Goal: Task Accomplishment & Management: Check status

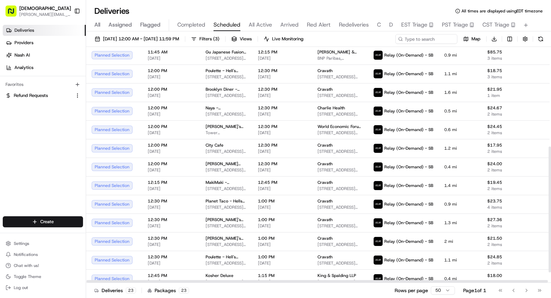
scroll to position [206, 0]
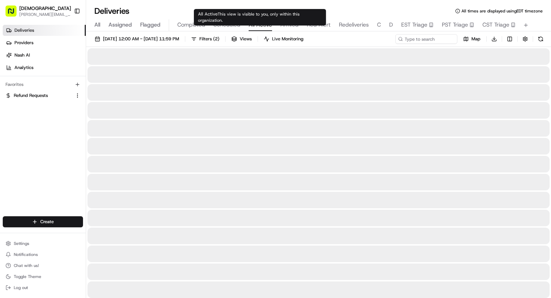
click at [258, 22] on span "All Active" at bounding box center [260, 25] width 23 height 8
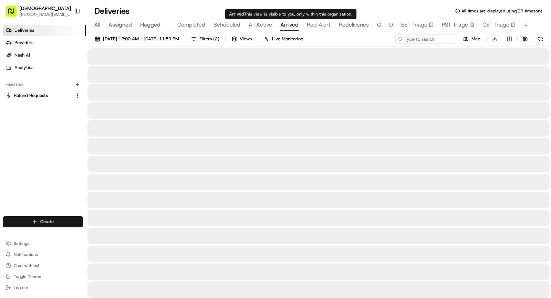
click at [292, 25] on span "Arrived" at bounding box center [289, 25] width 18 height 8
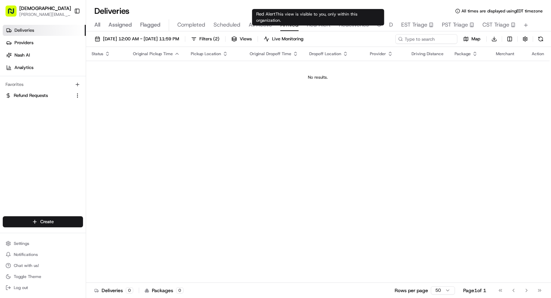
click at [321, 23] on span "Red Alert" at bounding box center [319, 25] width 24 height 8
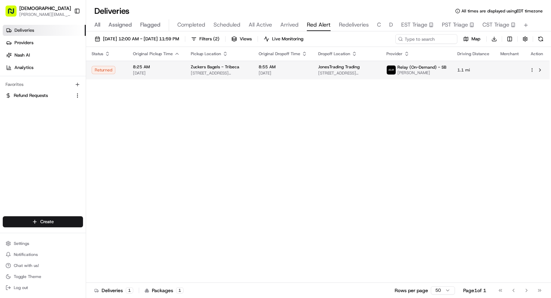
click at [214, 69] on span "Zuckers Bagels - Tribeca" at bounding box center [215, 67] width 49 height 6
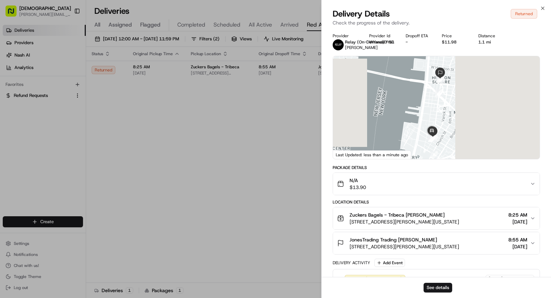
scroll to position [176, 0]
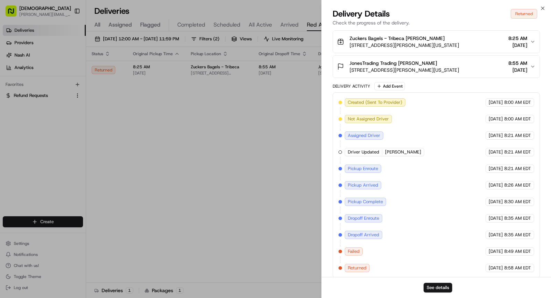
click at [442, 292] on div "See details" at bounding box center [436, 287] width 229 height 21
click at [439, 288] on button "See details" at bounding box center [438, 287] width 29 height 10
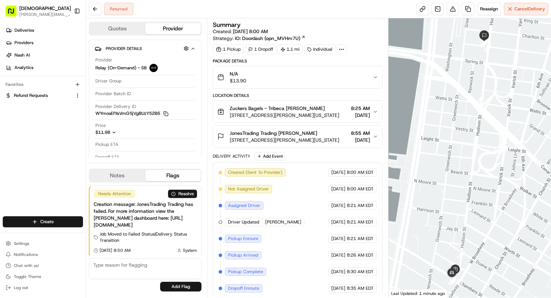
click at [339, 48] on icon at bounding box center [342, 49] width 6 height 6
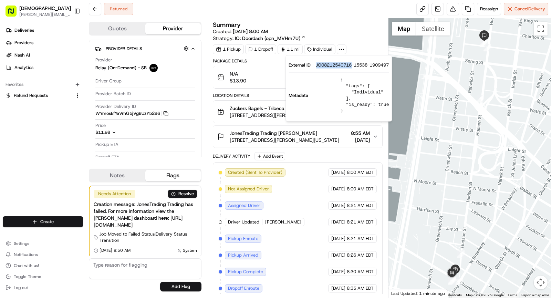
drag, startPoint x: 316, startPoint y: 65, endPoint x: 352, endPoint y: 65, distance: 36.2
click at [352, 65] on span "JO08212540716-15538-1909497" at bounding box center [352, 65] width 73 height 6
copy span "JO08212540716"
click at [259, 114] on span "143 Chambers St, New York, NY 10007, USA" at bounding box center [285, 115] width 110 height 7
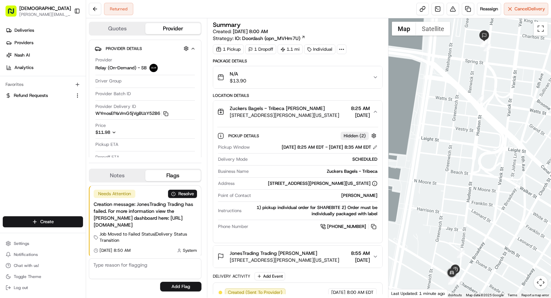
click at [353, 168] on div "Zuckers Bagels - Tribeca" at bounding box center [314, 171] width 126 height 6
copy div "Zuckers Bagels - Tribeca"
click at [300, 109] on span "Zuckers Bagels - Tribeca Denis Sharebite" at bounding box center [277, 108] width 95 height 7
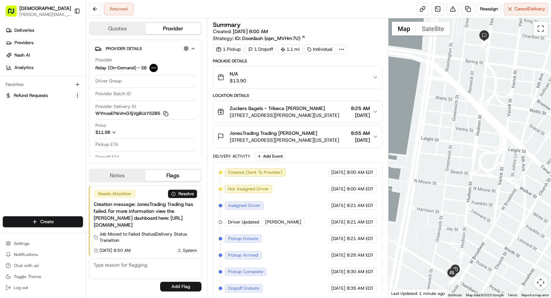
click at [291, 125] on button "JonesTrading Trading John Vaccaro 325 Hudson St, New York, NY 10013, USA 8:55 A…" at bounding box center [297, 136] width 169 height 22
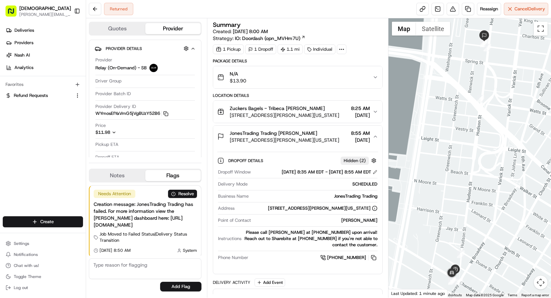
click at [360, 221] on div "John Vaccaro" at bounding box center [316, 220] width 124 height 6
click at [360, 219] on div "John Vaccaro" at bounding box center [316, 220] width 124 height 6
copy div "John Vaccaro"
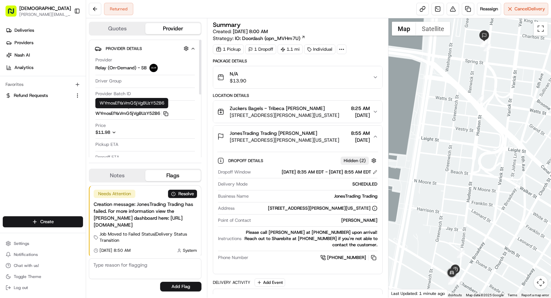
click at [167, 112] on icon "button" at bounding box center [165, 113] width 5 height 5
click at [244, 134] on span "JonesTrading Trading John Vaccaro" at bounding box center [273, 132] width 87 height 7
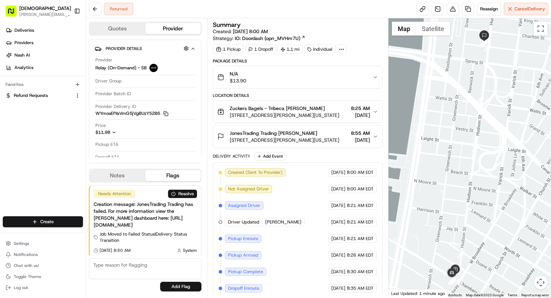
scroll to position [49, 0]
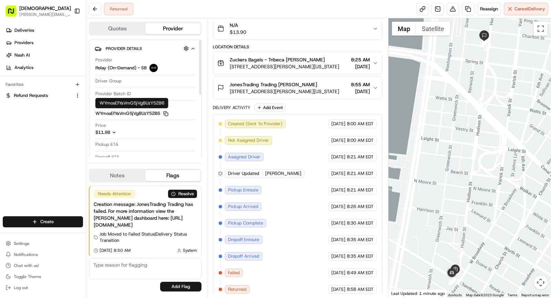
click at [168, 111] on icon "button" at bounding box center [165, 113] width 5 height 5
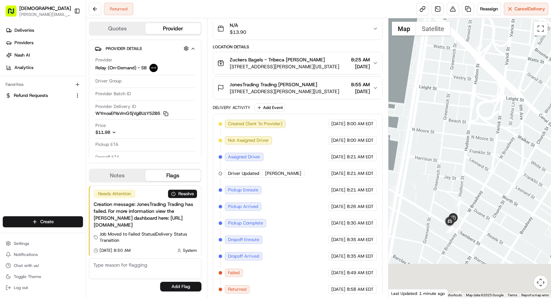
drag, startPoint x: 424, startPoint y: 158, endPoint x: 421, endPoint y: 106, distance: 52.0
click at [421, 106] on div at bounding box center [469, 157] width 163 height 279
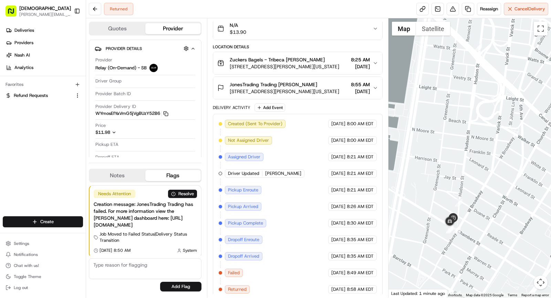
click at [301, 94] on button "JonesTrading Trading John Vaccaro 325 Hudson St, New York, NY 10013, USA 8:55 A…" at bounding box center [297, 88] width 169 height 22
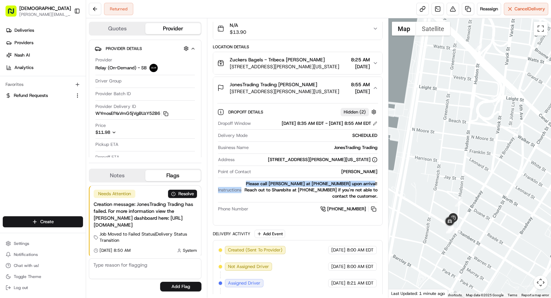
drag, startPoint x: 244, startPoint y: 180, endPoint x: 364, endPoint y: 181, distance: 119.8
click at [364, 181] on div "Please call John Vaccaro at +15164396158 upon arrival! Reach out to Sharebite a…" at bounding box center [310, 189] width 133 height 19
drag, startPoint x: 244, startPoint y: 182, endPoint x: 363, endPoint y: 182, distance: 118.8
click at [363, 182] on div "Please call John Vaccaro at +15164396158 upon arrival! Reach out to Sharebite a…" at bounding box center [310, 189] width 133 height 19
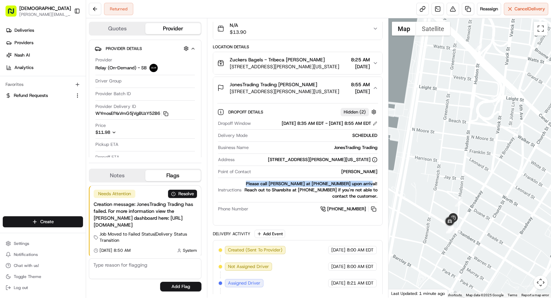
copy div "Please call John Vaccaro at +15164396158 upon arrival!"
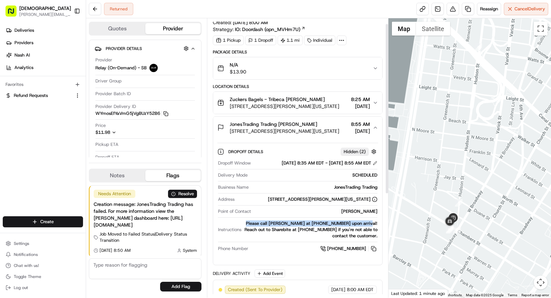
scroll to position [0, 0]
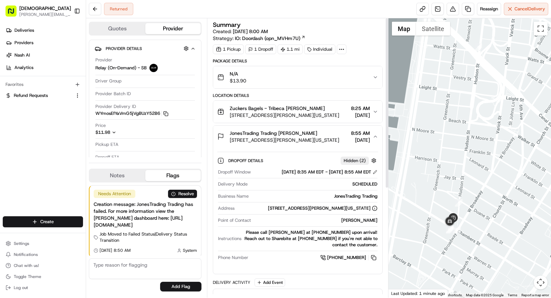
click at [337, 50] on div at bounding box center [342, 49] width 10 height 10
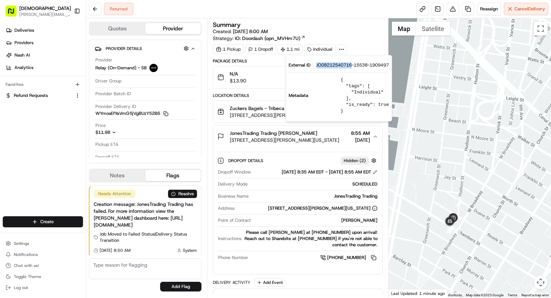
drag, startPoint x: 315, startPoint y: 65, endPoint x: 354, endPoint y: 66, distance: 38.2
click at [354, 66] on div "External ID JO08212540716-15538-1909497" at bounding box center [339, 65] width 100 height 6
copy span "JO08212540716"
click at [312, 135] on div "JonesTrading Trading John Vaccaro" at bounding box center [285, 132] width 110 height 7
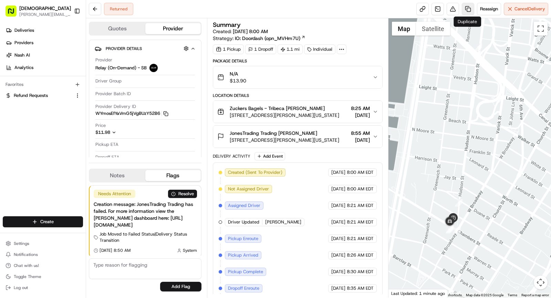
click at [467, 13] on link at bounding box center [468, 9] width 12 height 12
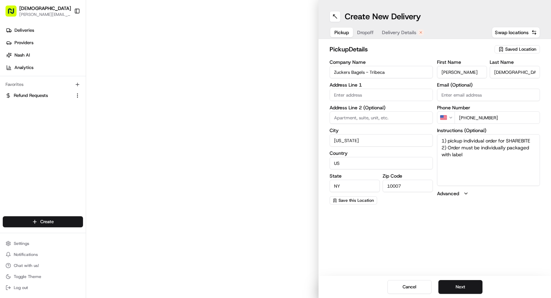
type input "143 Chambers St"
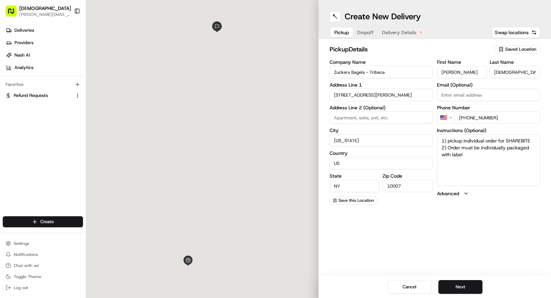
click at [413, 32] on span "Delivery Details" at bounding box center [399, 32] width 34 height 7
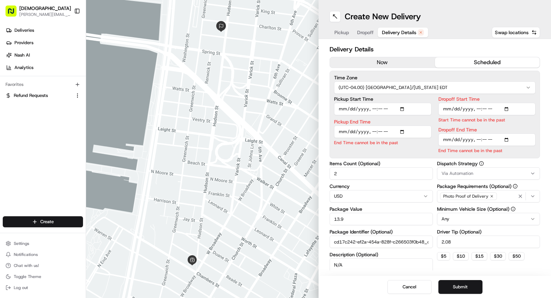
click at [384, 58] on button "now" at bounding box center [382, 62] width 105 height 10
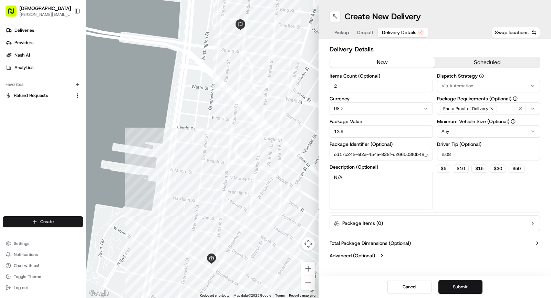
click at [459, 290] on button "Submit" at bounding box center [460, 287] width 44 height 14
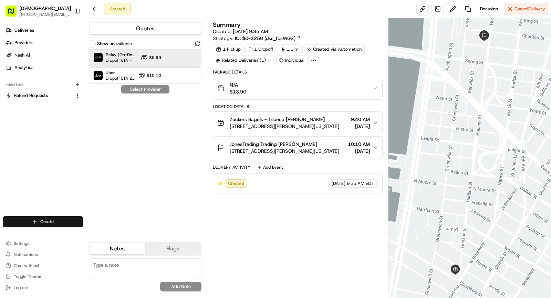
click at [130, 59] on span "Dropoff ETA -" at bounding box center [122, 61] width 32 height 6
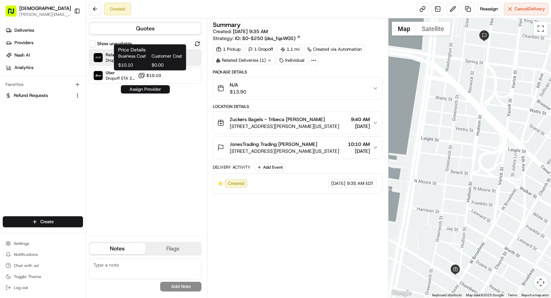
click at [153, 90] on button "Assign Provider" at bounding box center [145, 89] width 49 height 8
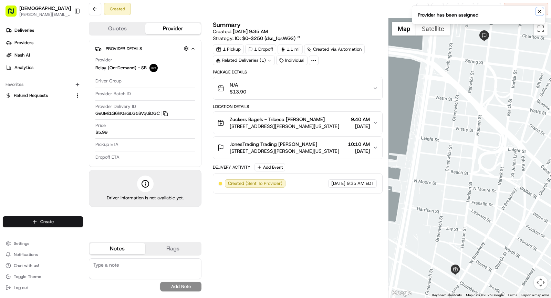
click at [541, 12] on icon "Notifications (F8)" at bounding box center [540, 12] width 6 height 6
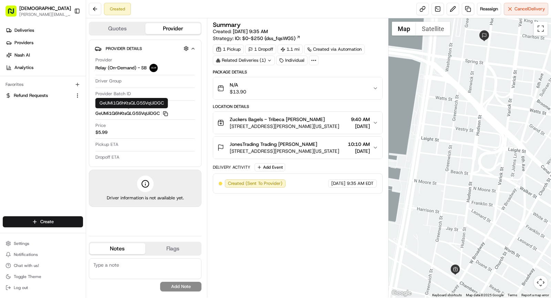
click at [167, 111] on icon "button" at bounding box center [165, 113] width 5 height 5
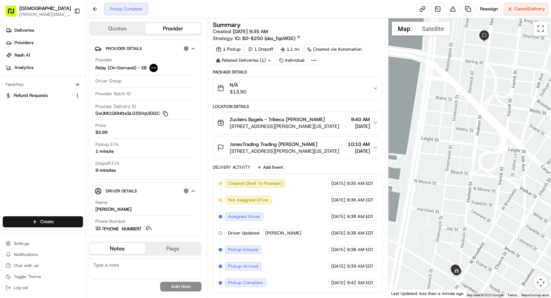
drag, startPoint x: 465, startPoint y: 154, endPoint x: 456, endPoint y: 153, distance: 8.3
click at [456, 153] on div at bounding box center [469, 157] width 163 height 279
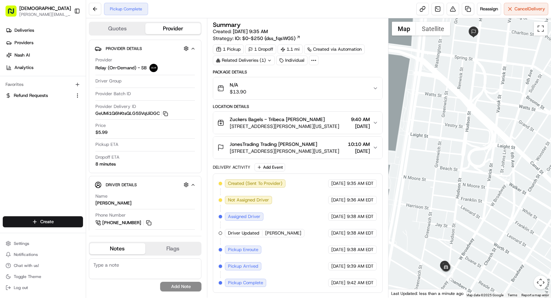
drag, startPoint x: 461, startPoint y: 187, endPoint x: 456, endPoint y: 183, distance: 6.2
click at [456, 183] on div at bounding box center [469, 157] width 163 height 279
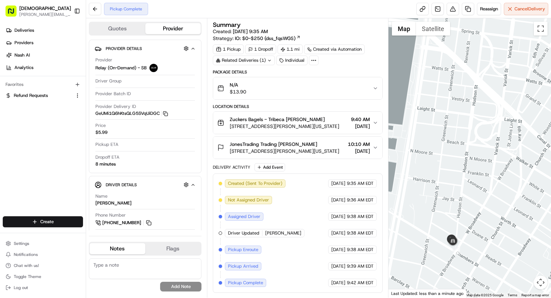
drag, startPoint x: 470, startPoint y: 210, endPoint x: 477, endPoint y: 183, distance: 28.0
click at [477, 183] on div at bounding box center [469, 157] width 163 height 279
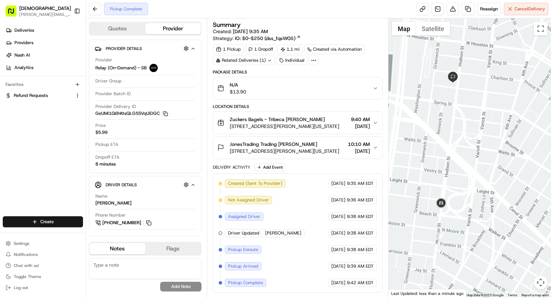
drag, startPoint x: 478, startPoint y: 166, endPoint x: 451, endPoint y: 239, distance: 77.9
click at [451, 239] on div at bounding box center [469, 157] width 163 height 279
drag, startPoint x: 454, startPoint y: 95, endPoint x: 453, endPoint y: 131, distance: 36.5
click at [453, 131] on div at bounding box center [469, 157] width 163 height 279
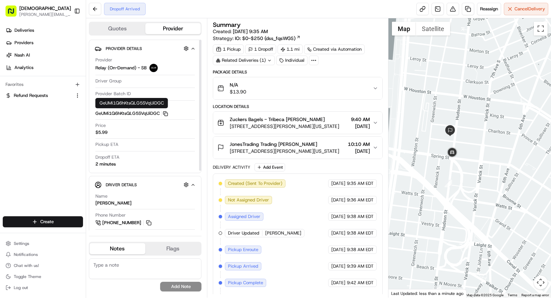
click at [167, 112] on icon "button" at bounding box center [165, 113] width 5 height 5
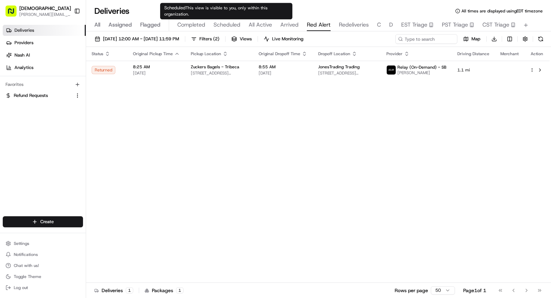
click at [227, 25] on span "Scheduled" at bounding box center [227, 25] width 27 height 8
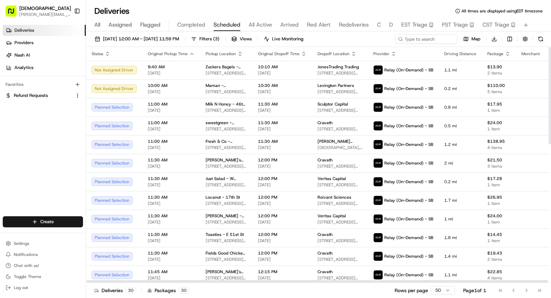
scroll to position [0, 0]
click at [173, 33] on div "08/21/2025 12:00 AM - 08/21/2025 11:59 PM Filters ( 3 ) Views Live Monitoring M…" at bounding box center [318, 165] width 465 height 268
click at [173, 38] on span "08/21/2025 12:00 AM - 08/21/2025 11:59 PM" at bounding box center [141, 39] width 76 height 6
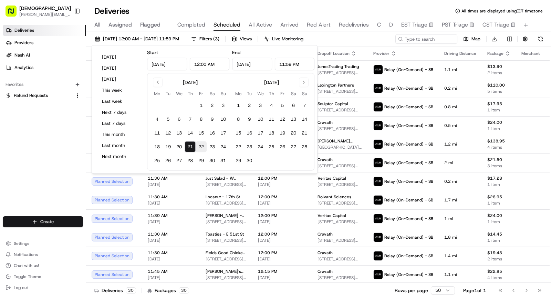
click at [198, 147] on button "22" at bounding box center [201, 146] width 11 height 11
type input "Aug 22, 2025"
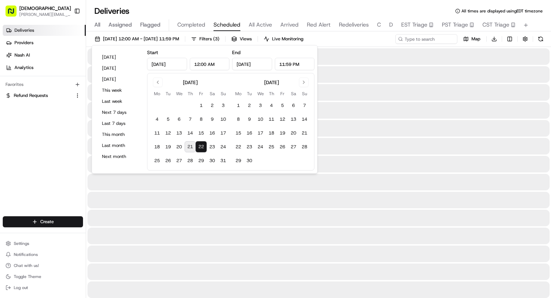
click at [198, 147] on button "22" at bounding box center [201, 146] width 11 height 11
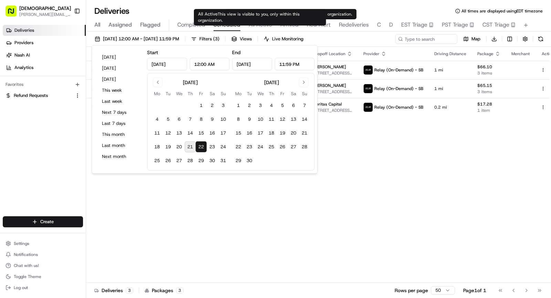
type input "Aug 21, 2025"
click at [261, 25] on span "All Active" at bounding box center [260, 25] width 23 height 8
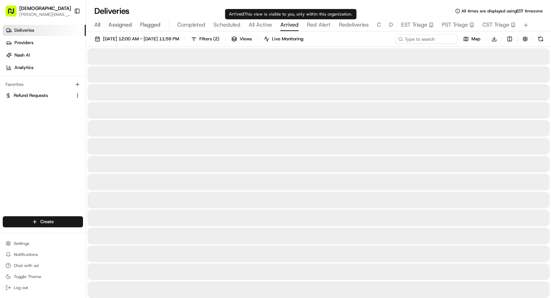
click at [287, 23] on span "Arrived" at bounding box center [289, 25] width 18 height 8
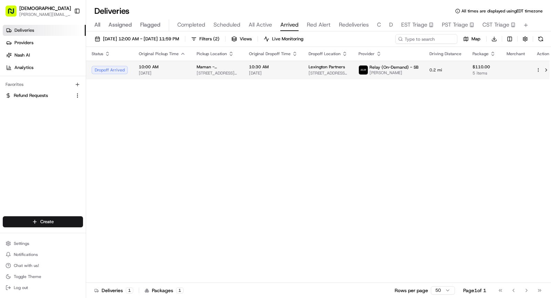
click at [202, 69] on span "Maman - Lexington Ave" at bounding box center [217, 67] width 41 height 6
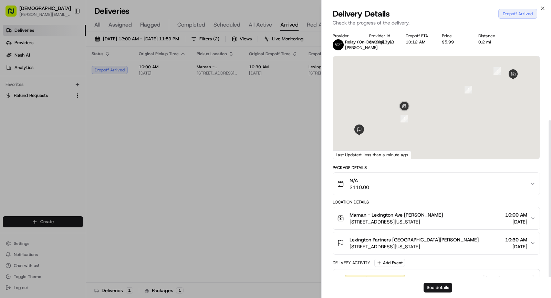
scroll to position [144, 0]
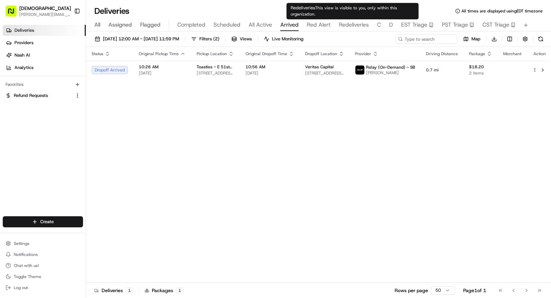
click at [393, 25] on div "All Assigned Flagged Completed Scheduled All Active Arrived Red Alert Redeliver…" at bounding box center [318, 25] width 465 height 12
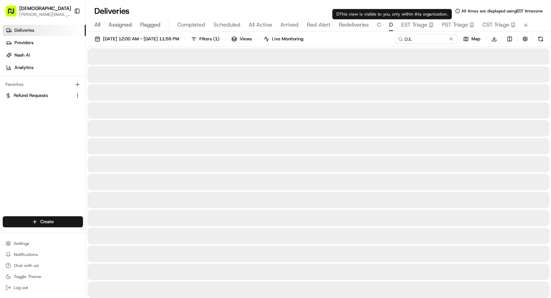
type input "D.E."
click at [389, 25] on span "D" at bounding box center [391, 25] width 4 height 8
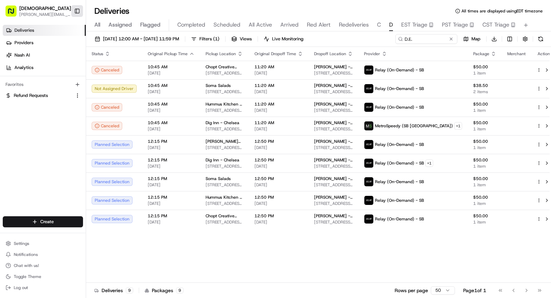
click at [80, 12] on button "Toggle Sidebar" at bounding box center [77, 11] width 12 height 12
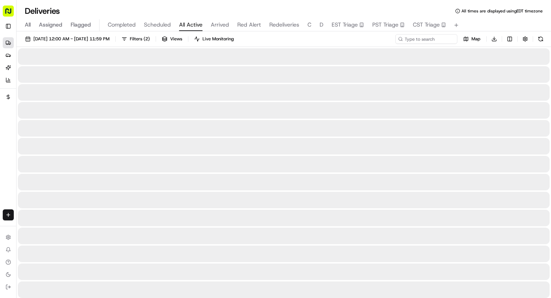
click at [191, 28] on span "All Active" at bounding box center [190, 25] width 23 height 8
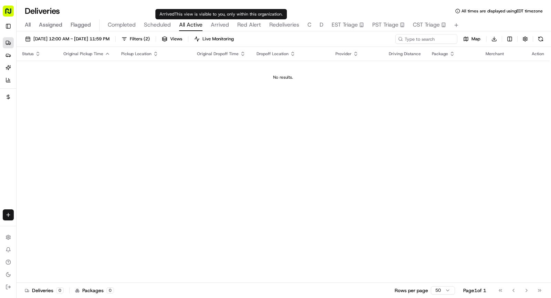
click at [212, 26] on span "Arrived" at bounding box center [220, 25] width 18 height 8
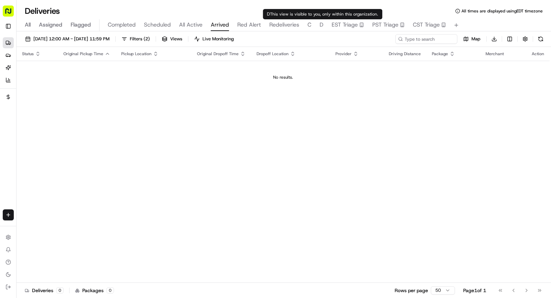
type input "D.E."
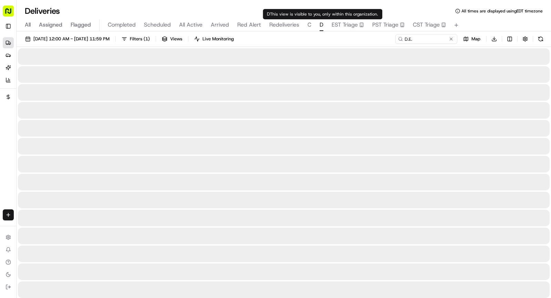
click at [320, 23] on span "D" at bounding box center [322, 25] width 4 height 8
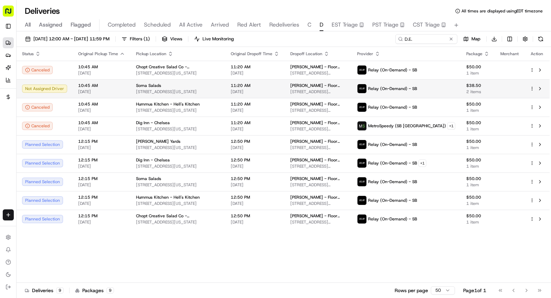
click at [221, 90] on td "Soma Salads 520 8th Ave, New York, NY 10018, USA" at bounding box center [178, 88] width 95 height 19
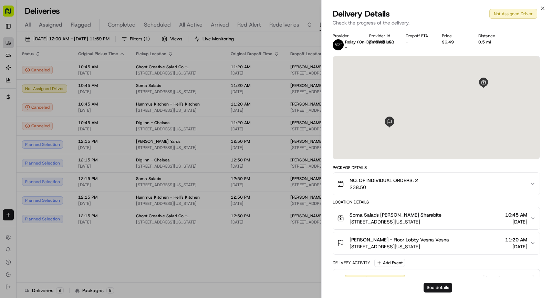
click at [432, 241] on div "D.E. Shaw - Floor Lobby Vesna Vesna" at bounding box center [400, 239] width 100 height 7
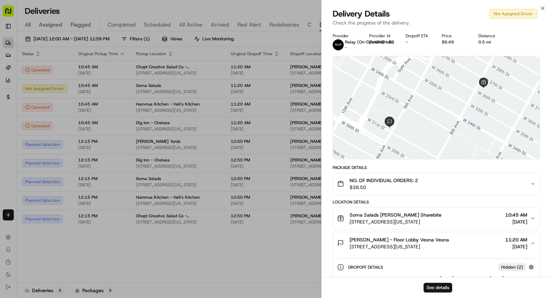
scroll to position [113, 0]
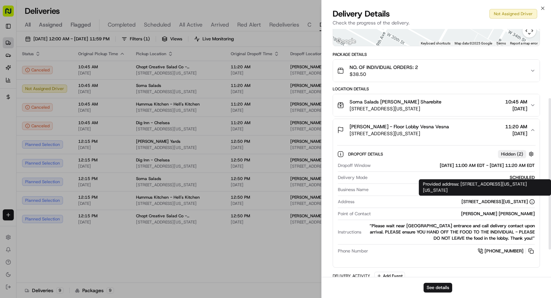
click at [466, 202] on div "375 9th Ave, New York, NY 10001, USA" at bounding box center [497, 201] width 73 height 6
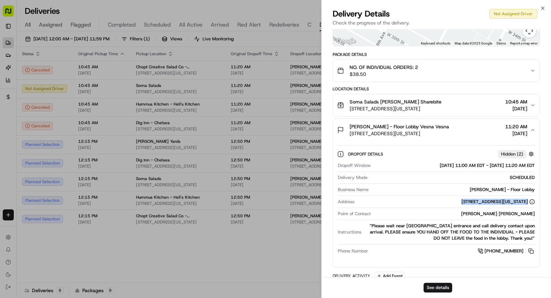
click at [466, 202] on div "375 9th Ave, New York, NY 10001, USA" at bounding box center [497, 201] width 73 height 6
copy div "375 9th Ave, New York, NY 10001, USA"
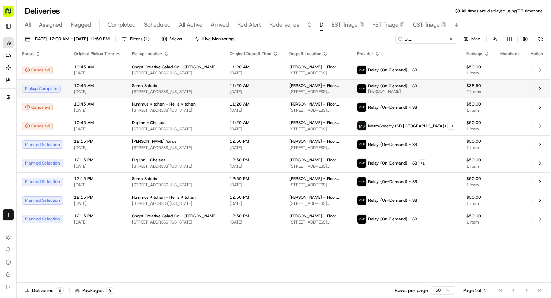
click at [255, 94] on td "11:20 AM 08/21/2025" at bounding box center [254, 88] width 60 height 19
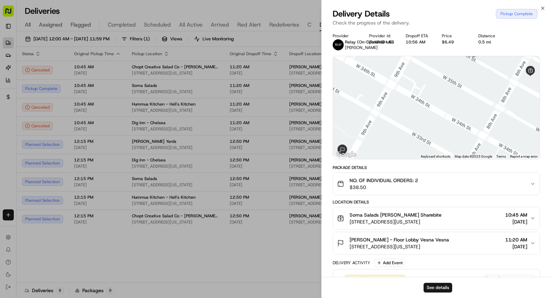
click at [414, 218] on span "520 8th Ave, New York, NY 10018, USA" at bounding box center [396, 221] width 92 height 7
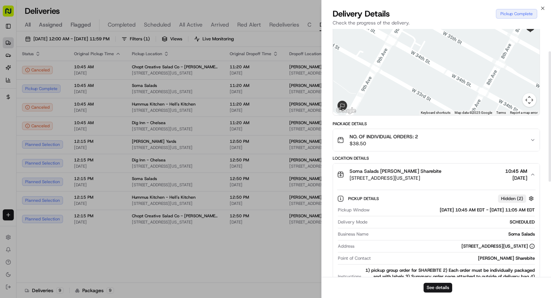
scroll to position [46, 0]
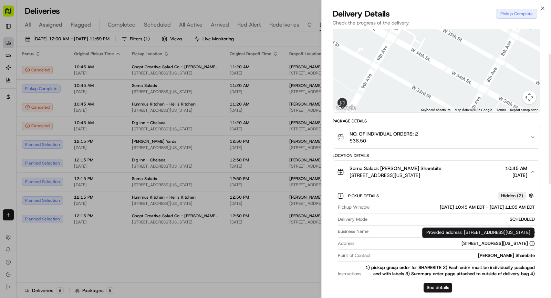
click at [476, 243] on div "520 8th Ave, New York, NY 10018, USA" at bounding box center [497, 243] width 73 height 6
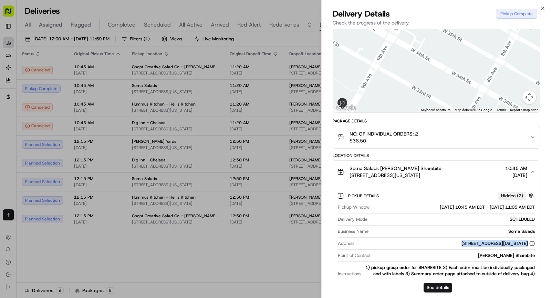
click at [476, 243] on div "520 8th Ave, New York, NY 10018, USA" at bounding box center [497, 243] width 73 height 6
copy div "520 8th Ave, New York, NY 10018, USA"
click at [520, 231] on div "Soma Salads" at bounding box center [453, 231] width 164 height 6
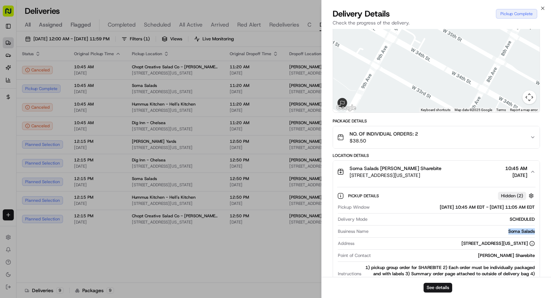
copy div "Soma Salads"
click at [438, 289] on button "See details" at bounding box center [438, 287] width 29 height 10
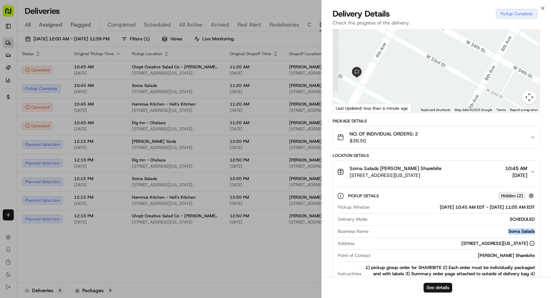
drag, startPoint x: 433, startPoint y: 58, endPoint x: 511, endPoint y: 19, distance: 87.9
click at [511, 19] on div "Delivery Details Pickup Complete Check the progress of the delivery. Provider R…" at bounding box center [436, 152] width 229 height 289
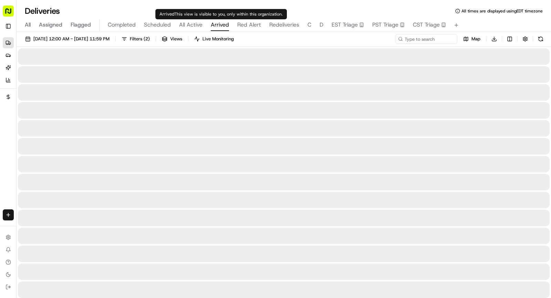
click at [215, 23] on span "Arrived" at bounding box center [220, 25] width 18 height 8
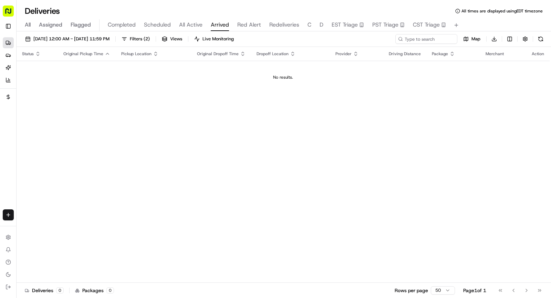
click at [196, 20] on button "All Active" at bounding box center [190, 25] width 23 height 12
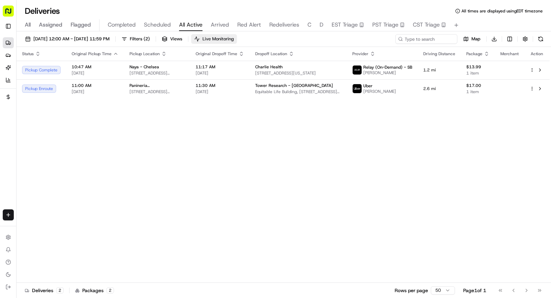
click at [234, 40] on span "Live Monitoring" at bounding box center [217, 39] width 31 height 6
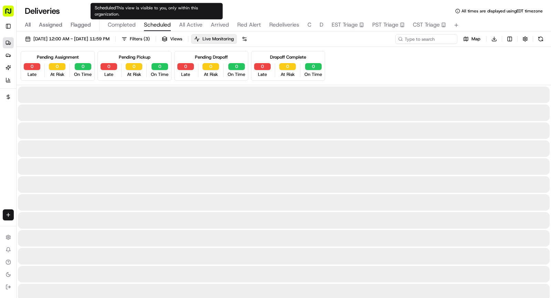
click at [163, 27] on span "Scheduled" at bounding box center [157, 25] width 27 height 8
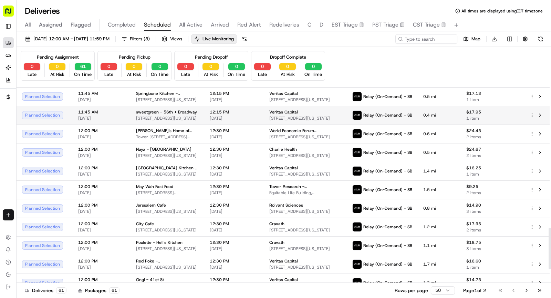
scroll to position [746, 0]
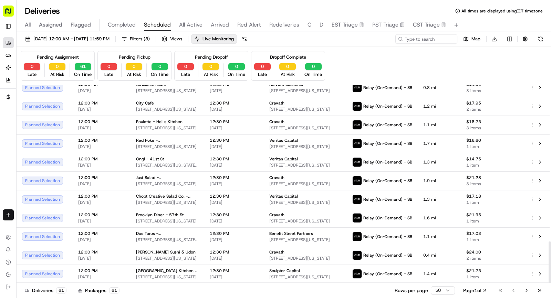
click at [213, 24] on span "Arrived" at bounding box center [220, 25] width 18 height 8
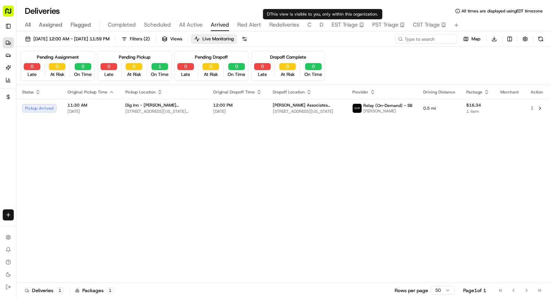
type input "D.E."
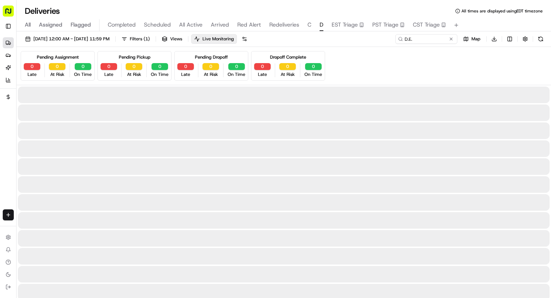
click at [320, 26] on span "D" at bounding box center [322, 25] width 4 height 8
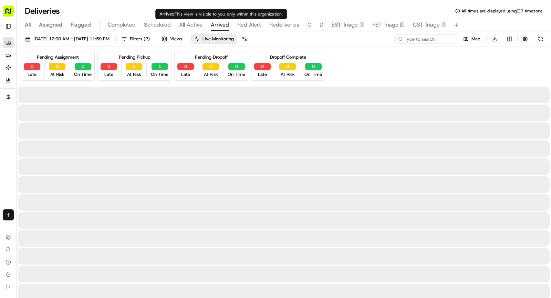
click at [214, 27] on span "Arrived" at bounding box center [220, 25] width 18 height 8
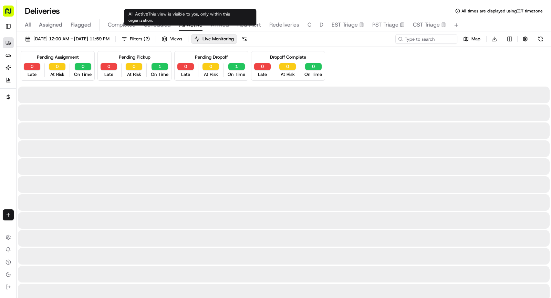
click at [195, 24] on span "All Active" at bounding box center [190, 25] width 23 height 8
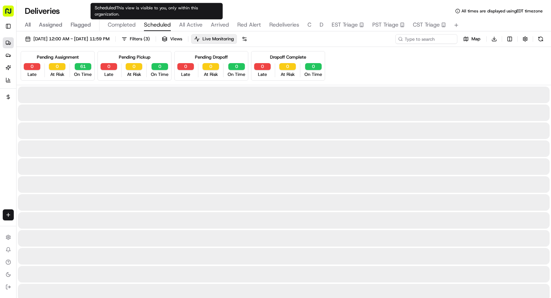
click at [166, 25] on span "Scheduled" at bounding box center [157, 25] width 27 height 8
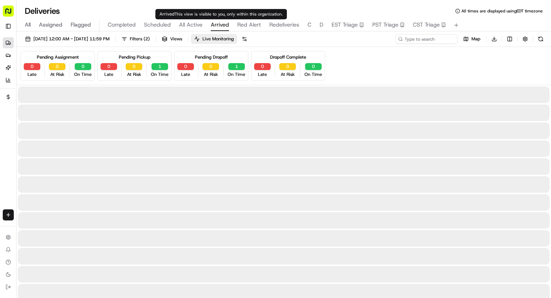
click at [212, 28] on span "Arrived" at bounding box center [220, 25] width 18 height 8
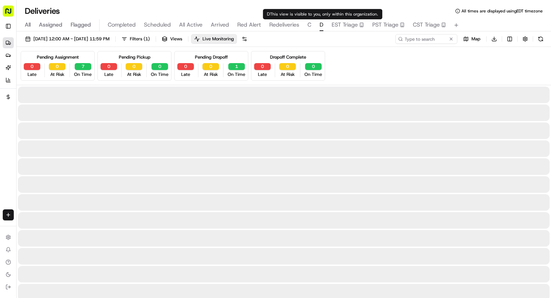
type input "D.E."
click at [321, 24] on span "D" at bounding box center [322, 25] width 4 height 8
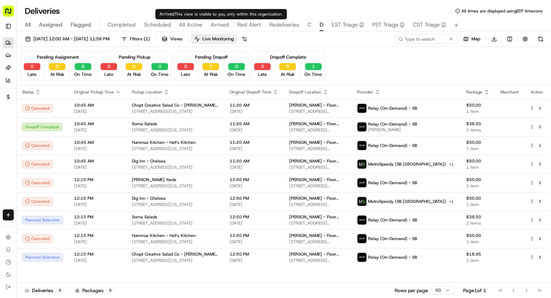
click at [219, 24] on span "Arrived" at bounding box center [220, 25] width 18 height 8
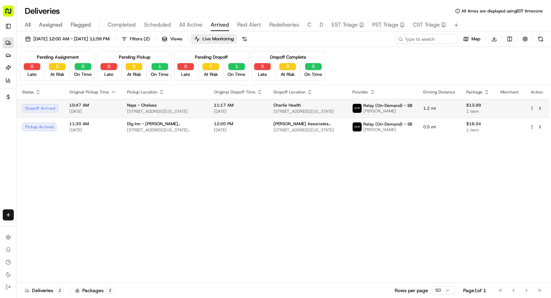
click at [140, 113] on span "370 7th Ave, New York, NY 10001, USA" at bounding box center [165, 111] width 76 height 6
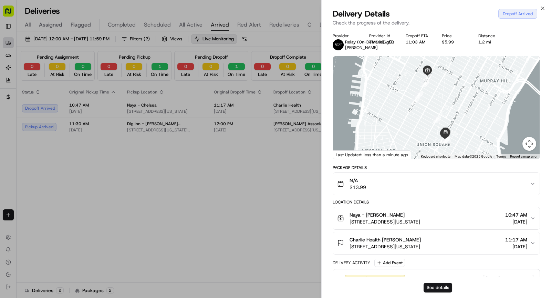
click at [393, 243] on span "106 E 18th St, New York, NY 10003, USA" at bounding box center [385, 246] width 71 height 7
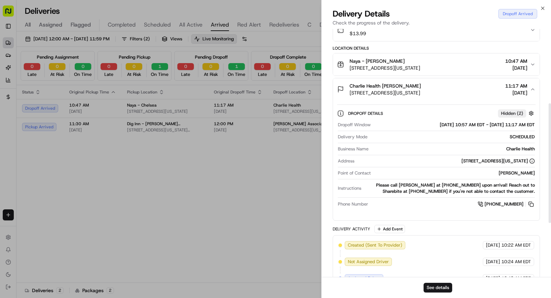
scroll to position [154, 0]
click at [440, 287] on button "See details" at bounding box center [438, 287] width 29 height 10
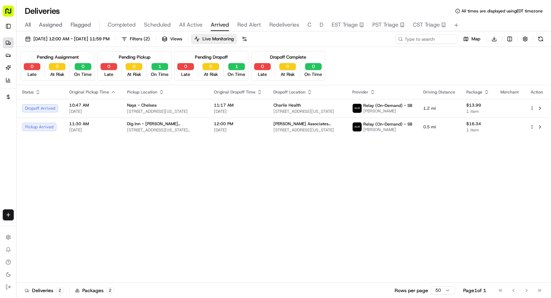
click at [320, 27] on span "D" at bounding box center [322, 25] width 4 height 8
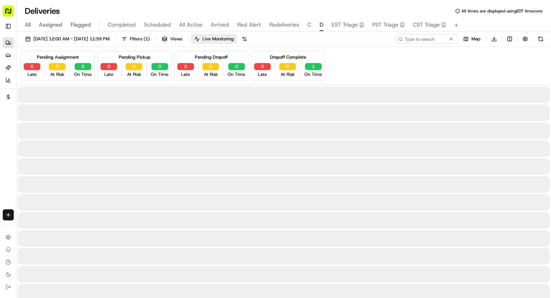
type input "D.E."
click at [219, 26] on span "Arrived" at bounding box center [220, 25] width 18 height 8
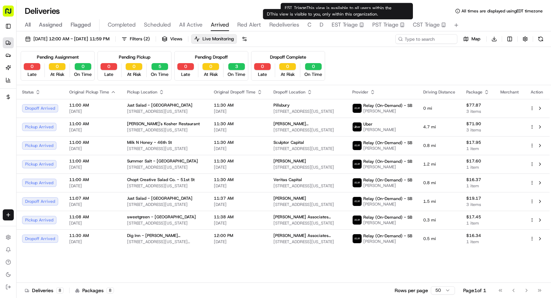
click at [317, 26] on div "All Assigned Flagged Completed Scheduled All Active Arrived Red Alert Redeliver…" at bounding box center [284, 25] width 534 height 12
click at [323, 26] on div "All Assigned Flagged Completed Scheduled All Active Arrived Red Alert Redeliver…" at bounding box center [284, 25] width 534 height 12
type input "D.E."
click at [320, 25] on span "D" at bounding box center [322, 25] width 4 height 8
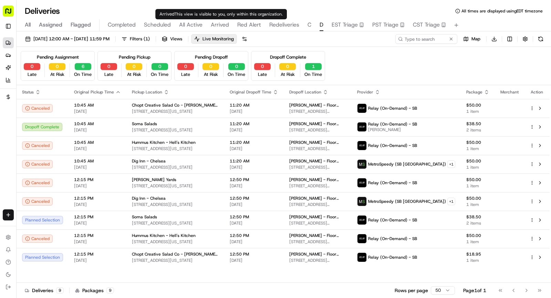
click at [219, 23] on span "Arrived" at bounding box center [220, 25] width 18 height 8
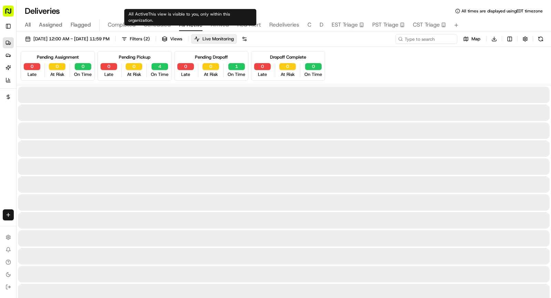
click at [197, 28] on span "All Active" at bounding box center [190, 25] width 23 height 8
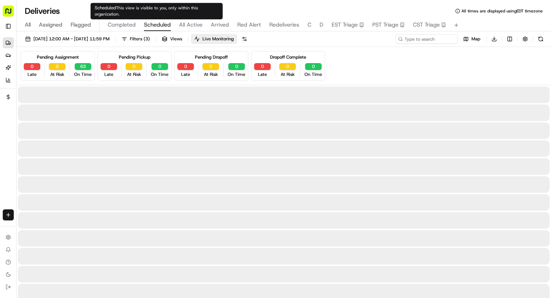
click at [164, 22] on span "Scheduled" at bounding box center [157, 25] width 27 height 8
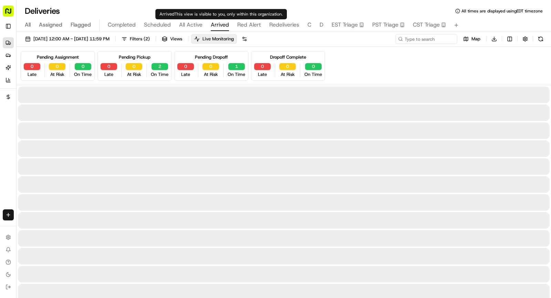
click at [215, 26] on span "Arrived" at bounding box center [220, 25] width 18 height 8
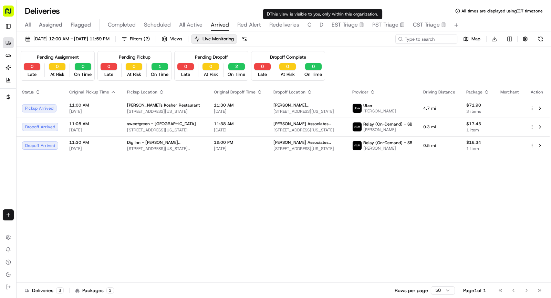
type input "D.E."
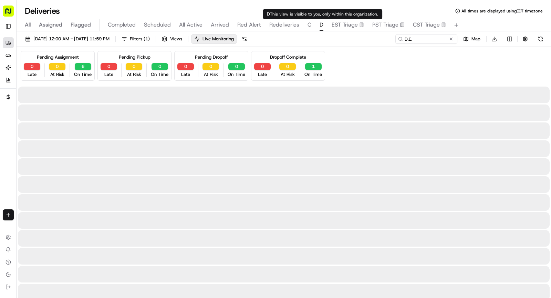
click at [320, 25] on span "D" at bounding box center [322, 25] width 4 height 8
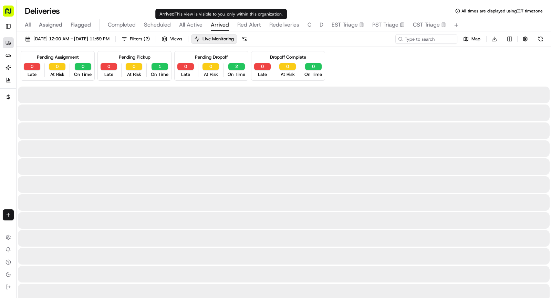
click at [216, 23] on span "Arrived" at bounding box center [220, 25] width 18 height 8
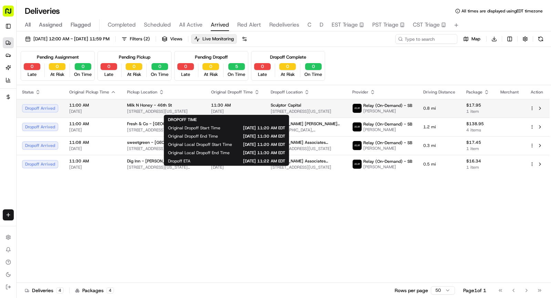
click at [247, 102] on span "11:30 AM" at bounding box center [235, 105] width 49 height 6
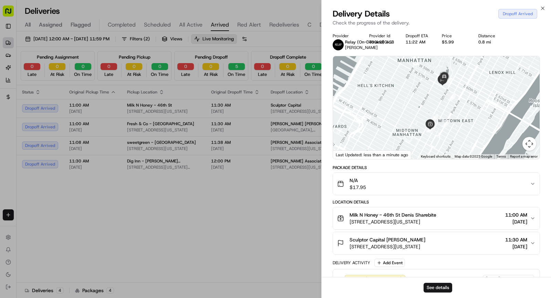
scroll to position [144, 0]
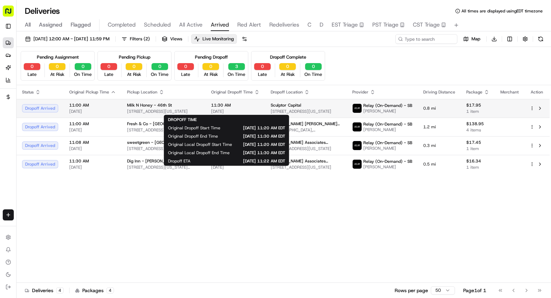
click at [249, 105] on span "11:30 AM" at bounding box center [235, 105] width 49 height 6
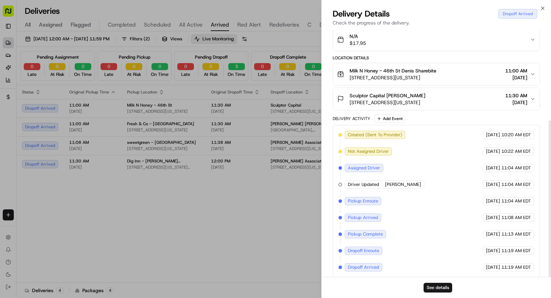
scroll to position [144, 0]
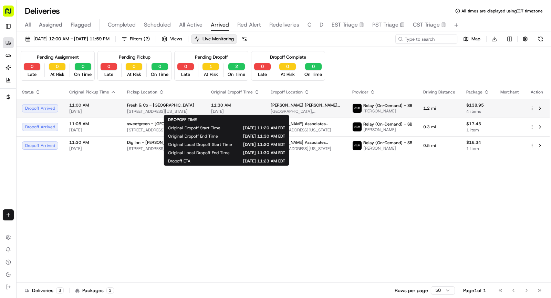
click at [242, 106] on span "11:30 AM" at bounding box center [235, 105] width 49 height 6
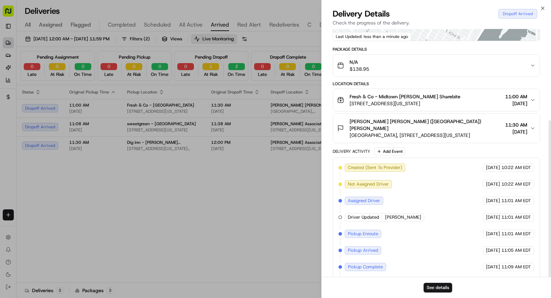
scroll to position [144, 0]
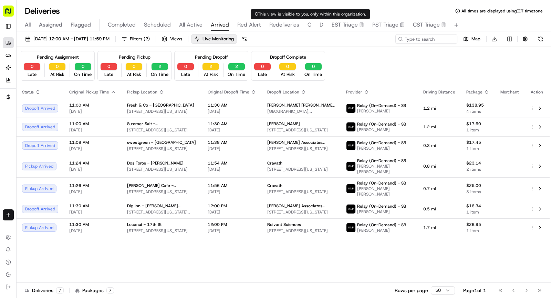
click at [321, 25] on span "D" at bounding box center [322, 25] width 4 height 8
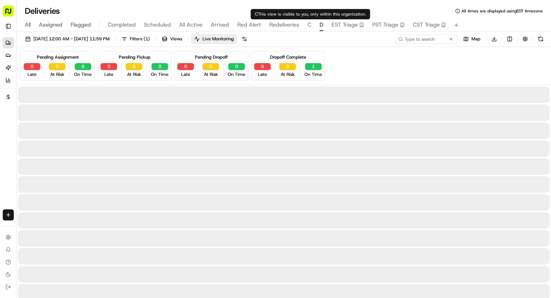
type input "D.E."
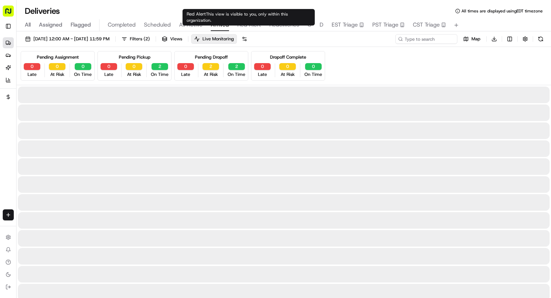
click at [223, 23] on span "Arrived" at bounding box center [220, 25] width 18 height 8
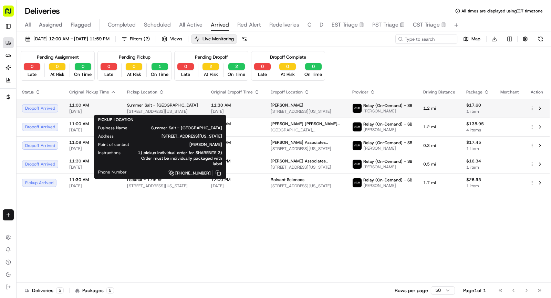
click at [132, 106] on span "Summer Salt - Flatiron" at bounding box center [162, 105] width 71 height 6
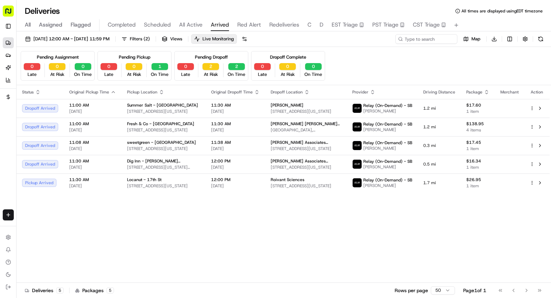
click at [206, 70] on div "2 At Risk" at bounding box center [211, 70] width 22 height 14
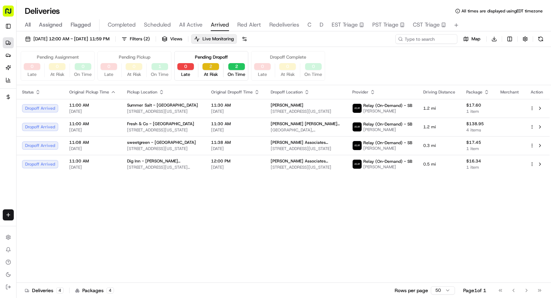
click at [208, 66] on button "2" at bounding box center [210, 66] width 17 height 7
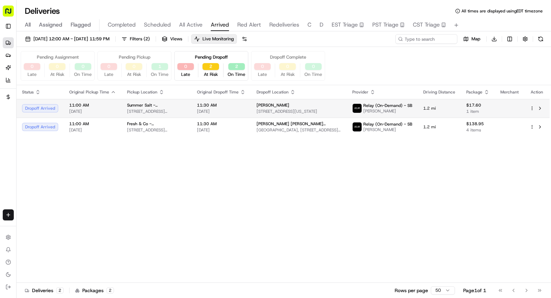
click at [204, 108] on span "08/21/2025" at bounding box center [221, 111] width 49 height 6
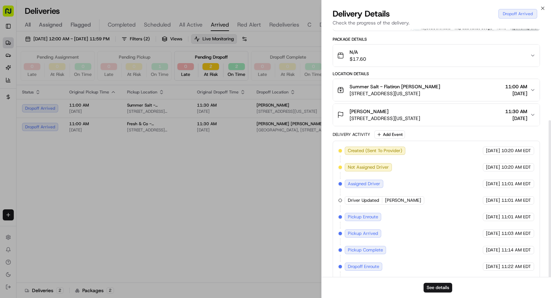
scroll to position [144, 0]
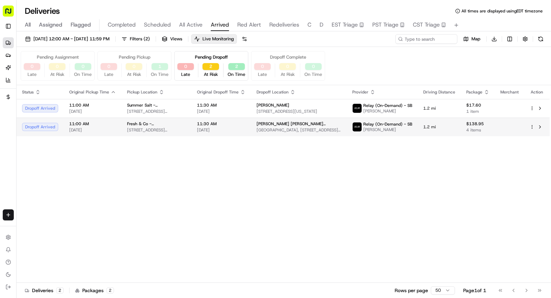
click at [148, 124] on span "Fresh & Co - Midtown West" at bounding box center [156, 124] width 59 height 6
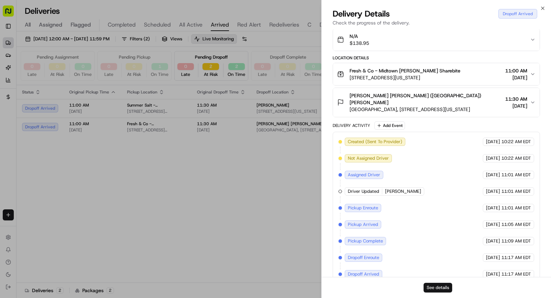
click at [444, 287] on button "See details" at bounding box center [438, 287] width 29 height 10
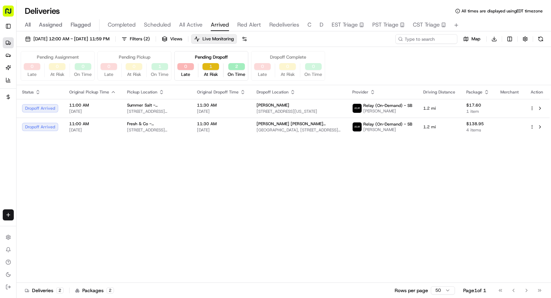
click at [208, 65] on button "1" at bounding box center [210, 66] width 17 height 7
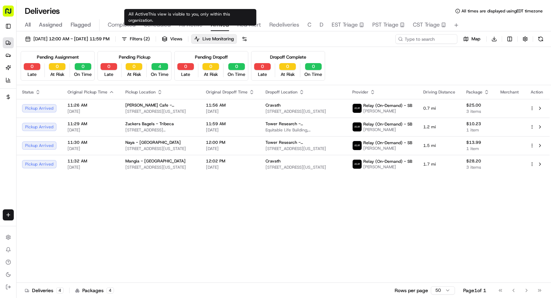
click at [190, 28] on span "All Active" at bounding box center [190, 25] width 23 height 8
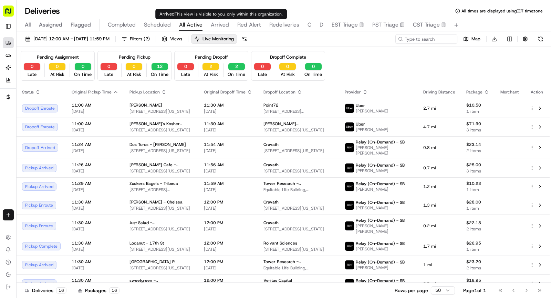
click at [217, 28] on span "Arrived" at bounding box center [220, 25] width 18 height 8
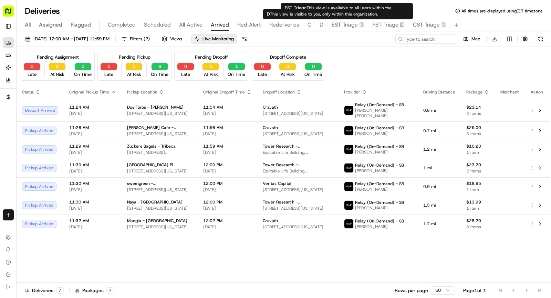
click at [318, 25] on div "All Assigned Flagged Completed Scheduled All Active Arrived Red Alert Redeliver…" at bounding box center [284, 25] width 534 height 12
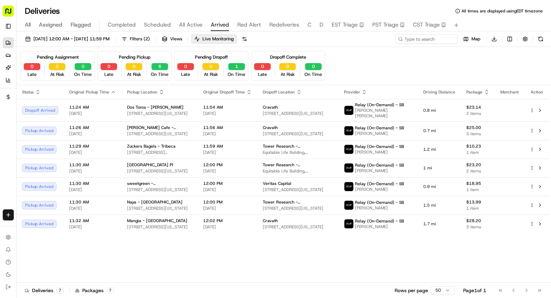
type input "D.E."
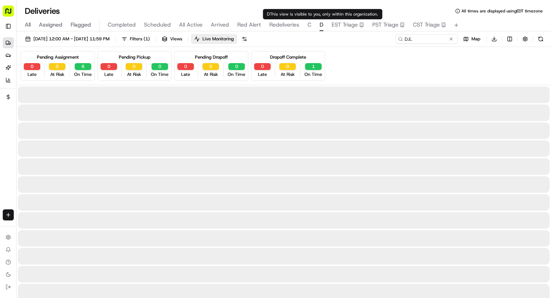
click at [320, 25] on span "D" at bounding box center [322, 25] width 4 height 8
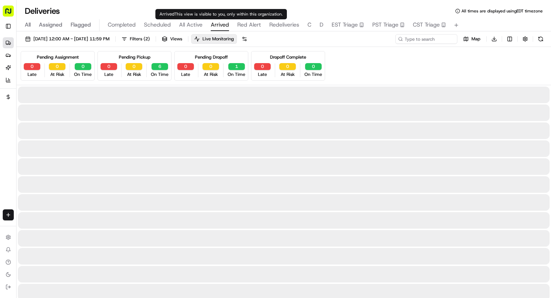
click at [216, 28] on span "Arrived" at bounding box center [220, 25] width 18 height 8
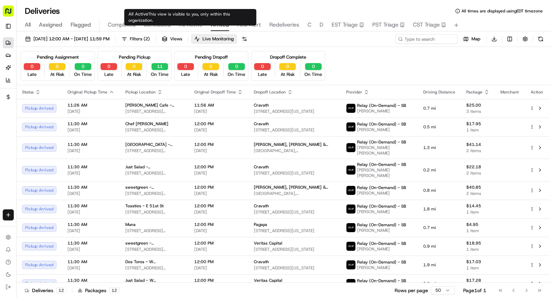
click at [184, 24] on span "All Active" at bounding box center [190, 25] width 23 height 8
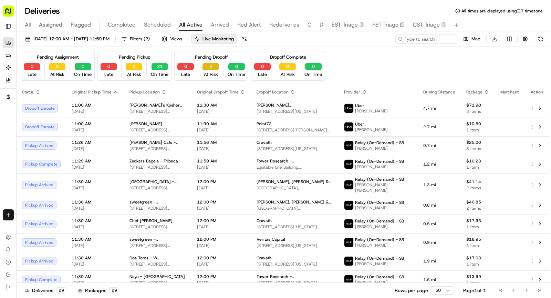
click at [210, 63] on button "2" at bounding box center [210, 66] width 17 height 7
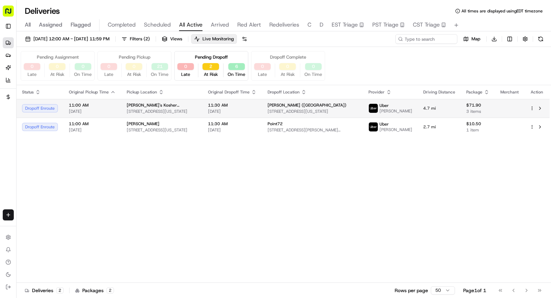
click at [176, 109] on span "441 Park Ave S, New York, NY 10016, USA" at bounding box center [162, 111] width 70 height 6
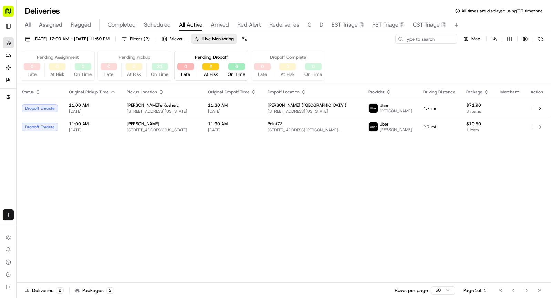
click at [162, 21] on span "Scheduled" at bounding box center [157, 25] width 27 height 8
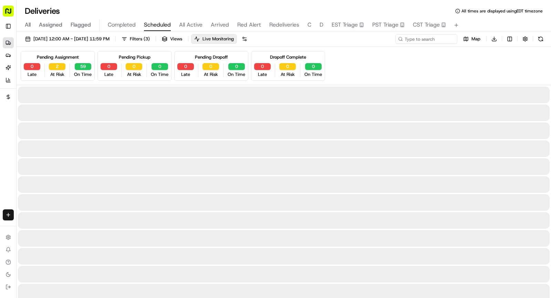
click at [316, 23] on div "All Assigned Flagged Completed Scheduled All Active Arrived Red Alert Redeliver…" at bounding box center [284, 25] width 534 height 12
click at [317, 23] on div "All Assigned Flagged Completed Scheduled All Active Arrived Red Alert Redeliver…" at bounding box center [284, 25] width 534 height 12
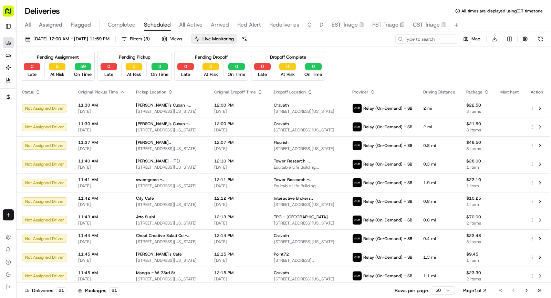
click at [317, 23] on div "All Assigned Flagged Completed Scheduled All Active Arrived Red Alert Redeliver…" at bounding box center [284, 25] width 534 height 12
type input "D.E."
click at [322, 29] on span "D" at bounding box center [322, 25] width 4 height 8
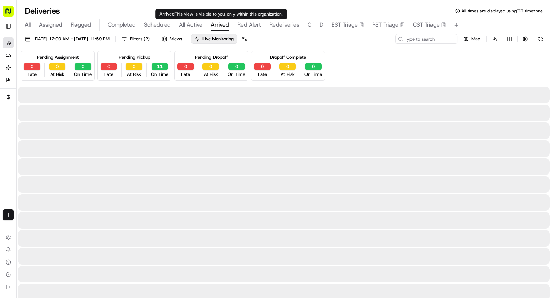
click at [221, 26] on span "Arrived" at bounding box center [220, 25] width 18 height 8
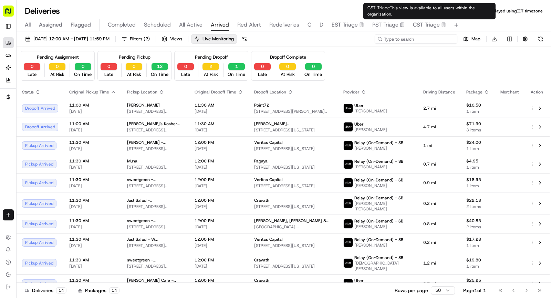
click at [438, 37] on input at bounding box center [416, 39] width 83 height 10
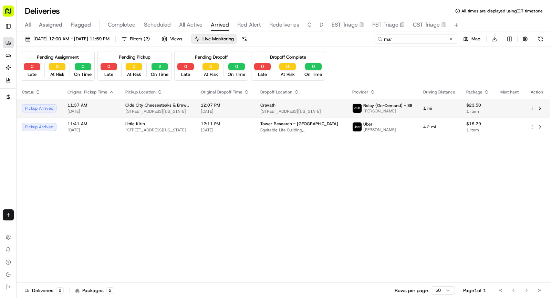
type input "mar"
click at [219, 110] on span "08/21/2025" at bounding box center [225, 111] width 49 height 6
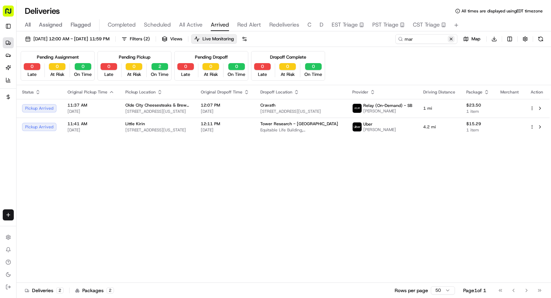
click at [452, 37] on button at bounding box center [451, 38] width 7 height 7
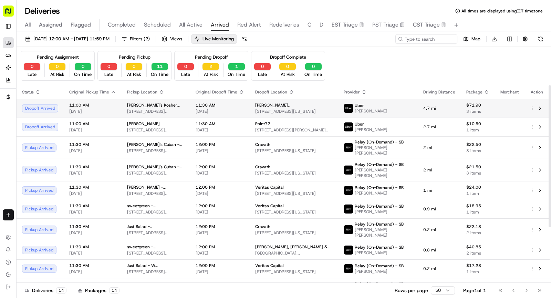
click at [218, 111] on span "08/21/2025" at bounding box center [220, 111] width 49 height 6
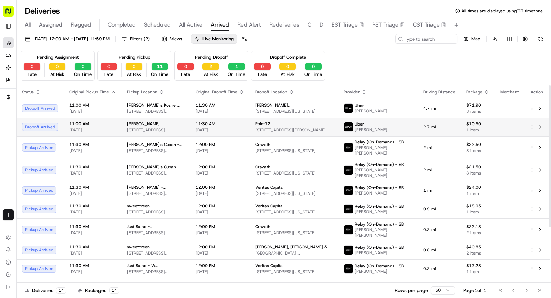
click at [226, 122] on span "11:30 AM" at bounding box center [220, 124] width 49 height 6
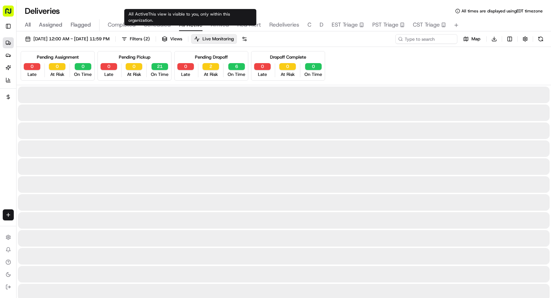
click at [189, 24] on span "All Active" at bounding box center [190, 25] width 23 height 8
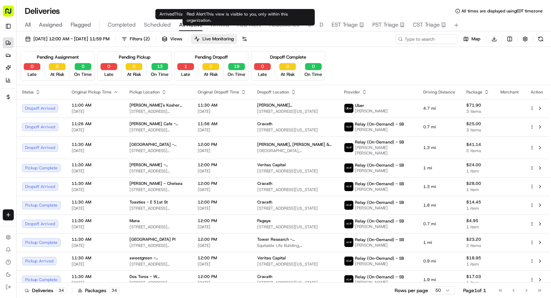
click at [255, 22] on span "Red Alert" at bounding box center [249, 25] width 24 height 8
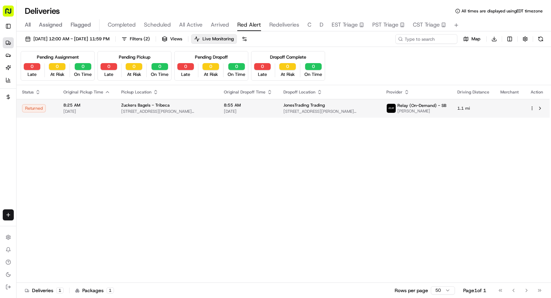
click at [167, 110] on span "143 Chambers St, New York, NY 10007, USA" at bounding box center [167, 111] width 92 height 6
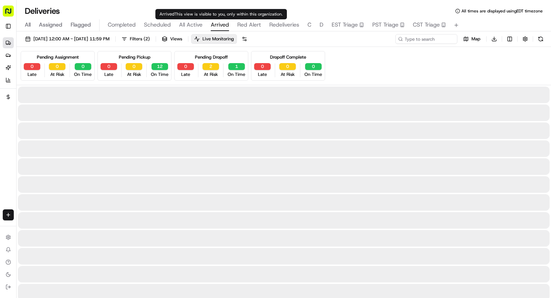
click at [223, 23] on span "Arrived" at bounding box center [220, 25] width 18 height 8
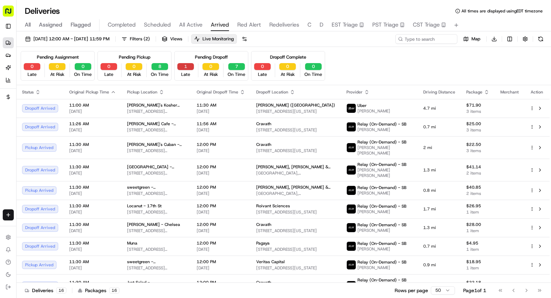
click at [184, 67] on button "1" at bounding box center [185, 66] width 17 height 7
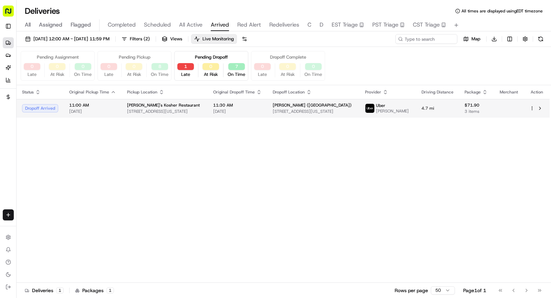
click at [180, 111] on span "441 Park Ave S, New York, NY 10016, USA" at bounding box center [164, 111] width 75 height 6
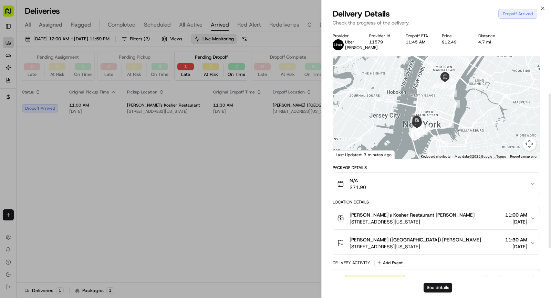
scroll to position [149, 0]
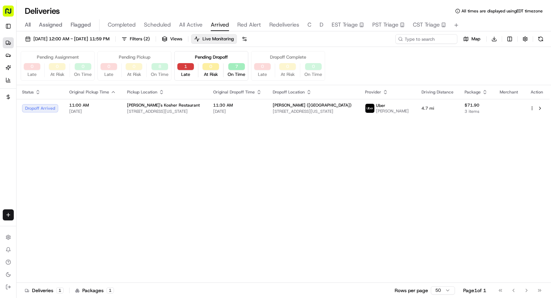
click at [186, 67] on button "1" at bounding box center [185, 66] width 17 height 7
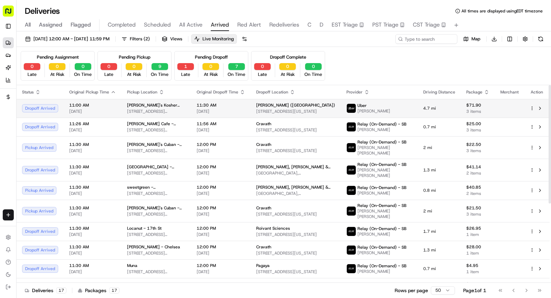
click at [171, 108] on span "441 Park Ave S, New York, NY 10016, USA" at bounding box center [156, 111] width 59 height 6
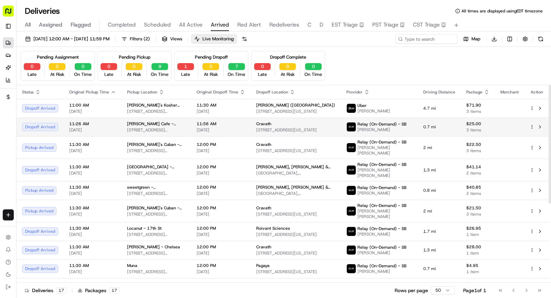
click at [153, 129] on span "214 W 39th St, New York, NY 10018, USA" at bounding box center [156, 130] width 59 height 6
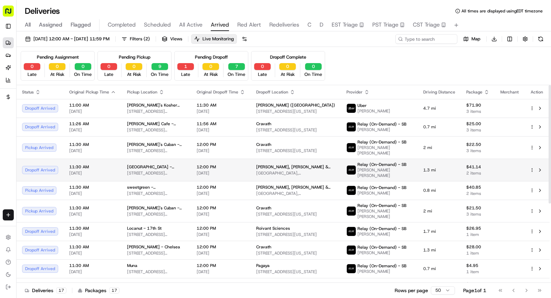
click at [128, 170] on td "Dig Inn - Prince Street 70 Prince St, New York, NY 10012, USA" at bounding box center [157, 169] width 70 height 22
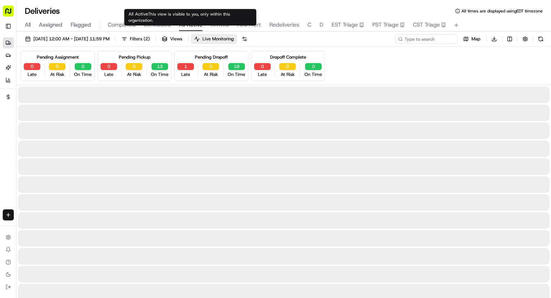
click at [189, 25] on span "All Active" at bounding box center [190, 25] width 23 height 8
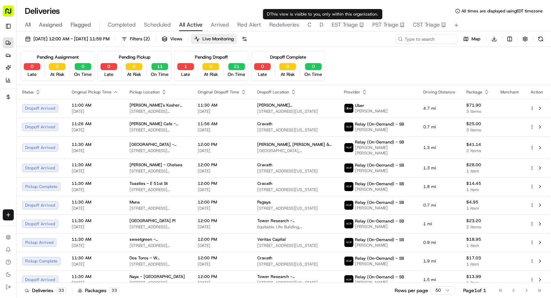
click at [320, 27] on span "D" at bounding box center [322, 25] width 4 height 8
type input "D.E."
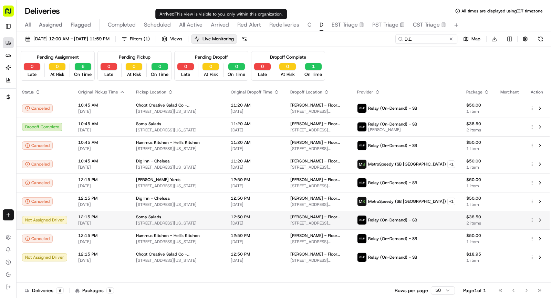
click at [158, 216] on div "Soma Salads" at bounding box center [178, 217] width 84 height 6
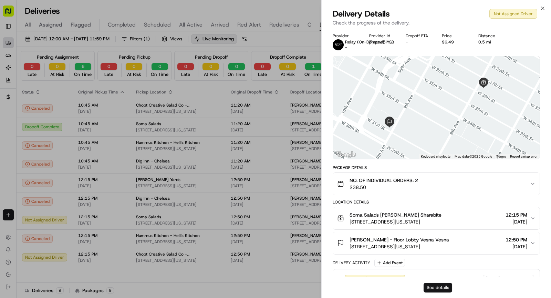
click at [434, 287] on button "See details" at bounding box center [438, 287] width 29 height 10
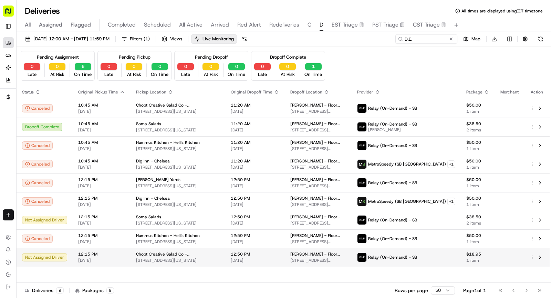
click at [140, 259] on span "410 10th Ave, New York, NY 10001, USA" at bounding box center [178, 260] width 84 height 6
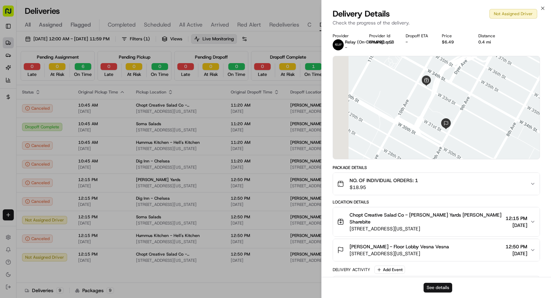
click at [443, 282] on button "See details" at bounding box center [438, 287] width 29 height 10
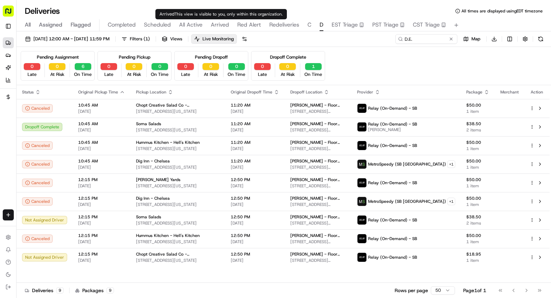
click at [213, 17] on div "Arrived This view is visible to you, only within this organization. Arrived Thi…" at bounding box center [221, 14] width 132 height 10
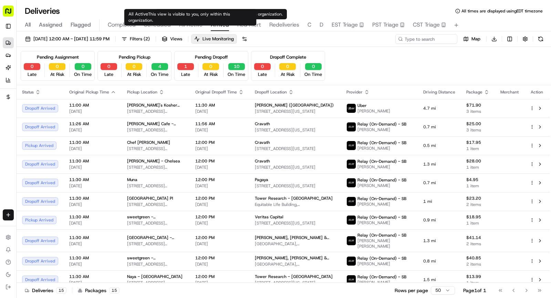
click at [195, 23] on span "All Active" at bounding box center [190, 25] width 23 height 8
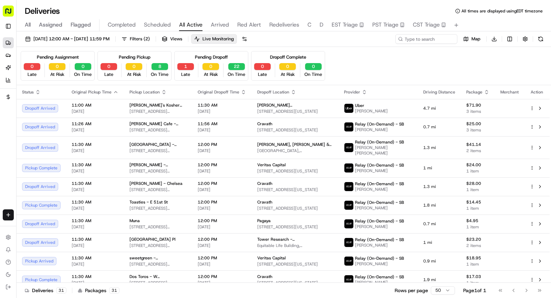
click at [169, 22] on span "Scheduled" at bounding box center [157, 25] width 27 height 8
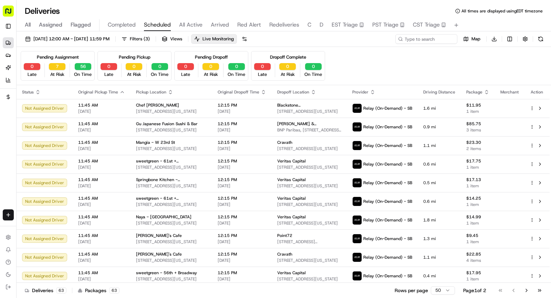
click at [211, 26] on span "Arrived" at bounding box center [220, 25] width 18 height 8
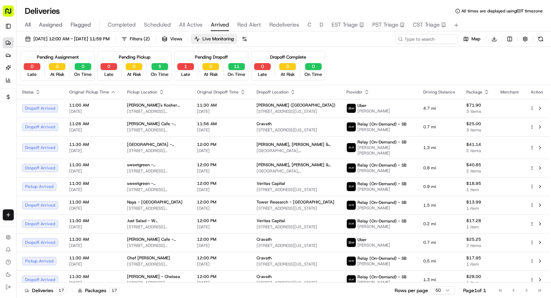
click at [337, 24] on span "EST Triage" at bounding box center [345, 25] width 26 height 8
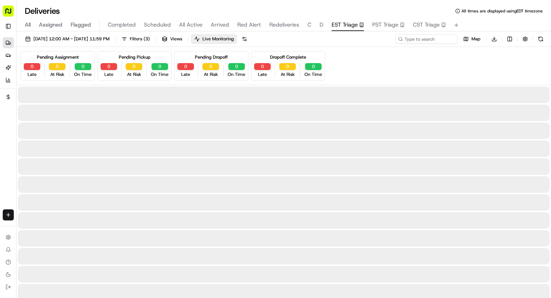
click at [424, 36] on input at bounding box center [416, 39] width 83 height 10
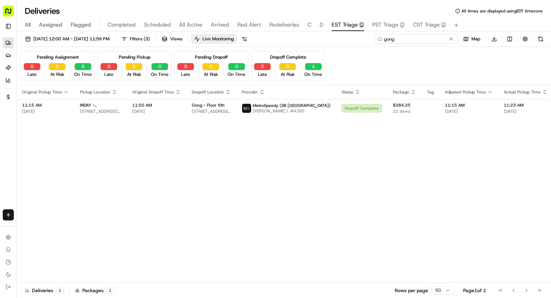
click at [421, 37] on input "gong" at bounding box center [416, 39] width 83 height 10
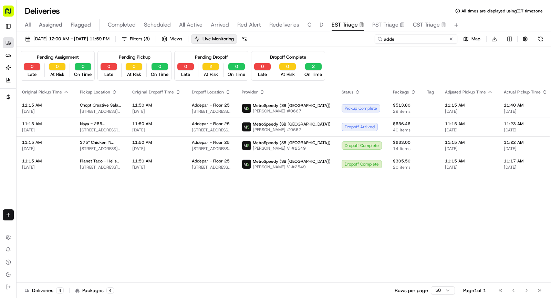
click at [399, 41] on input "adde" at bounding box center [416, 39] width 83 height 10
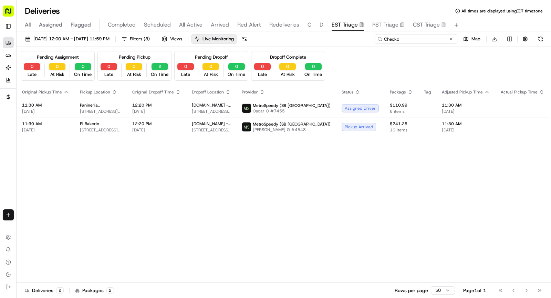
click at [405, 40] on input "Checko" at bounding box center [416, 39] width 83 height 10
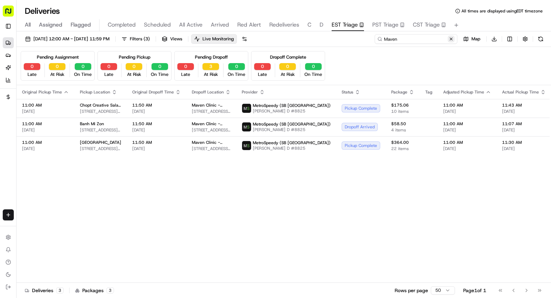
type input "Maven"
click at [454, 39] on button at bounding box center [451, 38] width 7 height 7
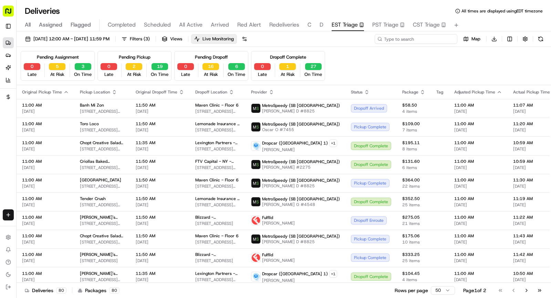
click at [414, 38] on input at bounding box center [416, 39] width 83 height 10
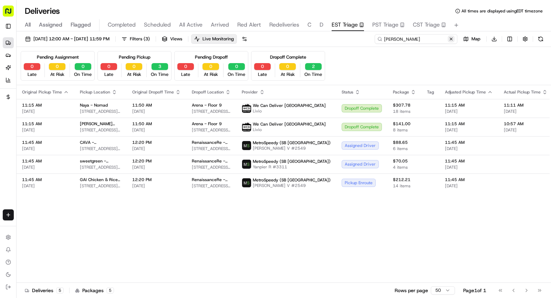
type input "Rena"
click at [453, 38] on button at bounding box center [451, 38] width 7 height 7
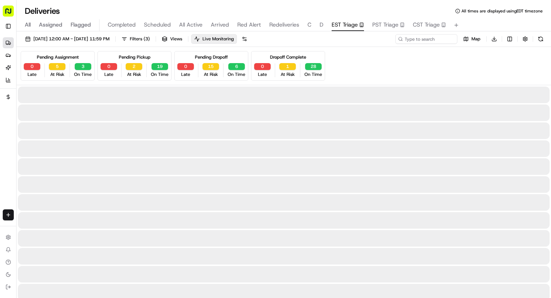
click at [212, 25] on span "Arrived" at bounding box center [220, 25] width 18 height 8
click at [220, 28] on span "Arrived" at bounding box center [220, 25] width 18 height 8
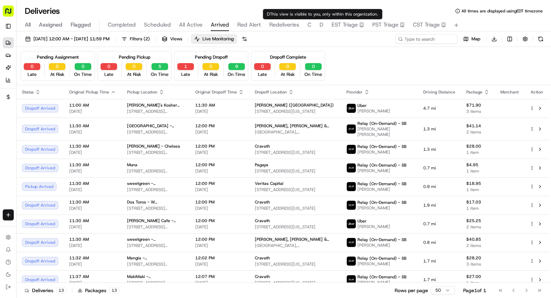
type input "D.E."
click at [320, 24] on span "D" at bounding box center [322, 25] width 4 height 8
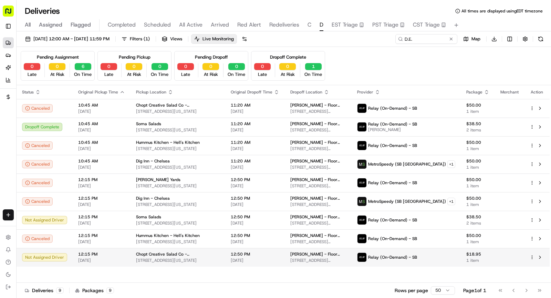
click at [126, 251] on td "12:15 PM 08/21/2025" at bounding box center [102, 257] width 58 height 19
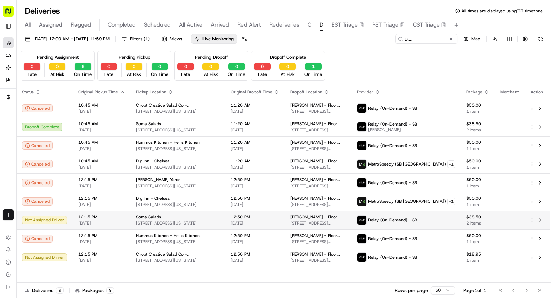
click at [108, 220] on span "08/21/2025" at bounding box center [101, 223] width 47 height 6
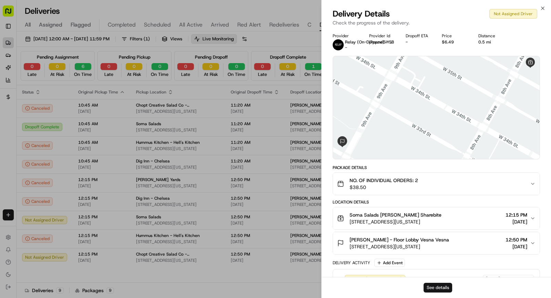
click at [431, 290] on button "See details" at bounding box center [438, 287] width 29 height 10
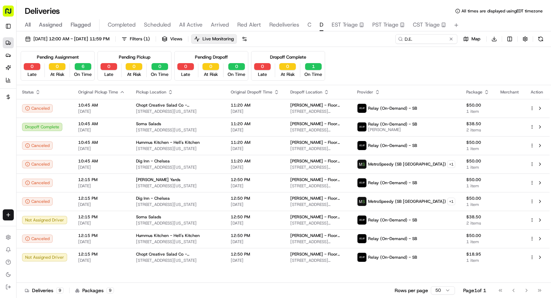
click at [218, 25] on span "Arrived" at bounding box center [220, 25] width 18 height 8
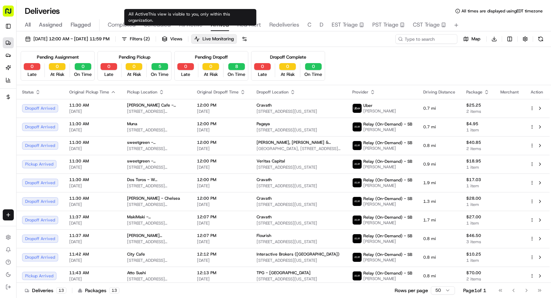
click at [194, 25] on span "All Active" at bounding box center [190, 25] width 23 height 8
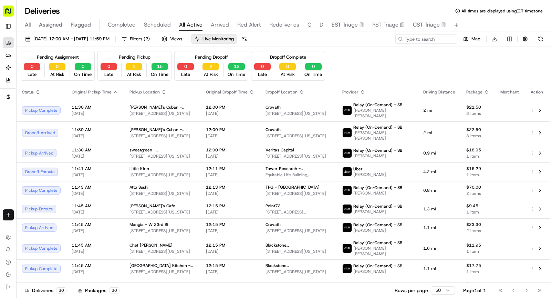
click at [248, 13] on div "Deliveries All times are displayed using EDT timezone" at bounding box center [284, 11] width 534 height 11
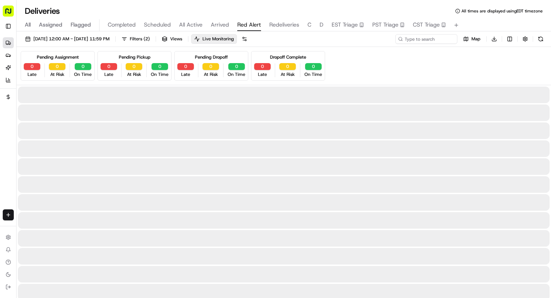
click at [248, 19] on button "Red Alert" at bounding box center [249, 25] width 24 height 12
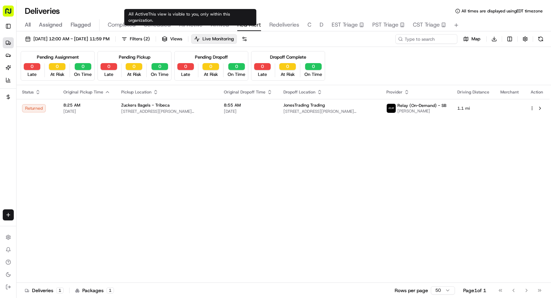
click at [215, 24] on span "Arrived" at bounding box center [220, 25] width 18 height 8
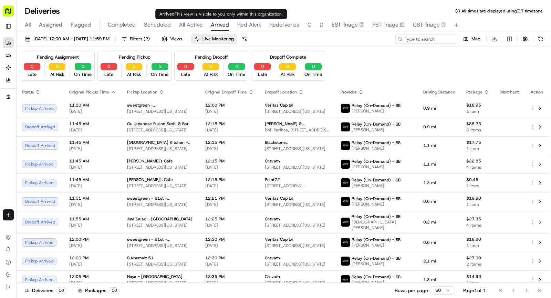
click at [195, 23] on span "All Active" at bounding box center [190, 25] width 23 height 8
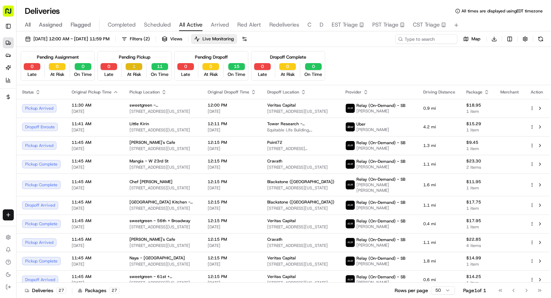
click at [131, 68] on button "1" at bounding box center [134, 66] width 17 height 7
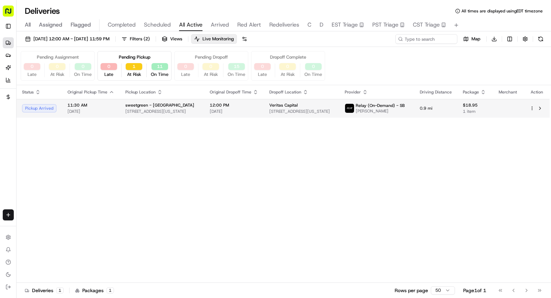
click at [114, 110] on td "11:30 AM 08/21/2025" at bounding box center [91, 108] width 58 height 19
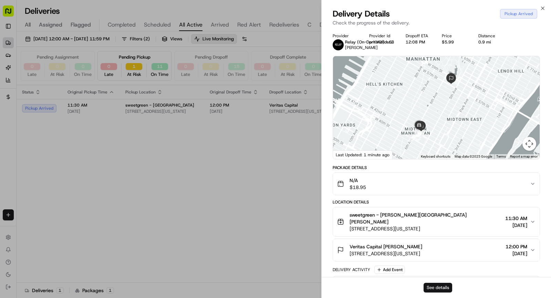
click at [432, 287] on button "See details" at bounding box center [438, 287] width 29 height 10
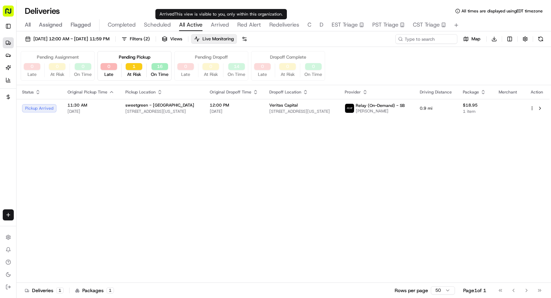
click at [221, 24] on span "Arrived" at bounding box center [220, 25] width 18 height 8
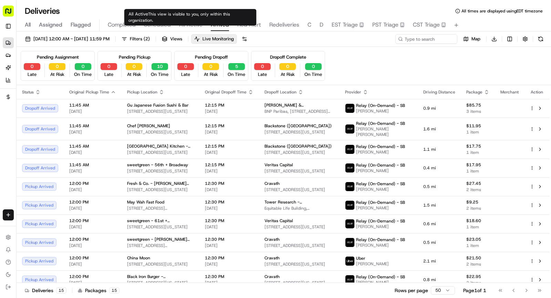
click at [196, 27] on span "All Active" at bounding box center [190, 25] width 23 height 8
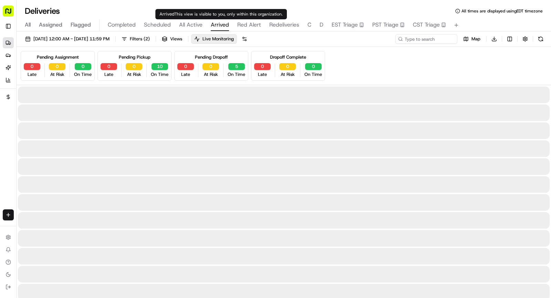
click at [215, 26] on span "Arrived" at bounding box center [220, 25] width 18 height 8
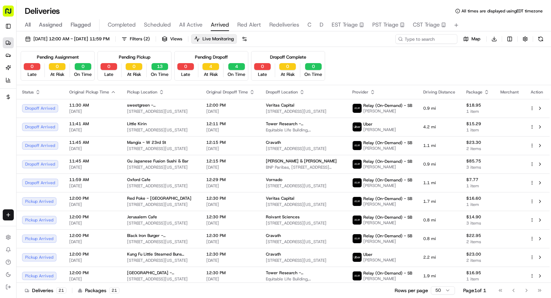
click at [198, 25] on span "All Active" at bounding box center [190, 25] width 23 height 8
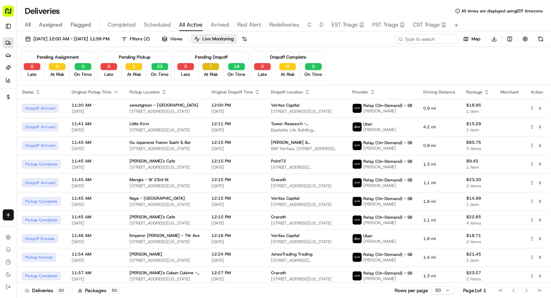
click at [212, 66] on button "7" at bounding box center [210, 66] width 17 height 7
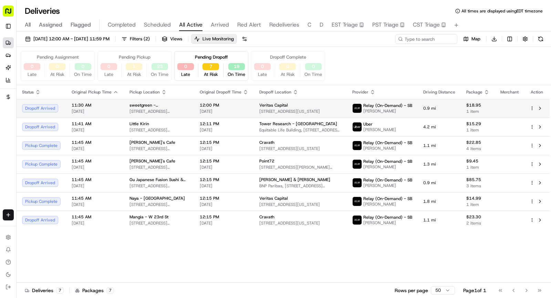
click at [154, 107] on span "sweetgreen - Bryant Park" at bounding box center [158, 105] width 59 height 6
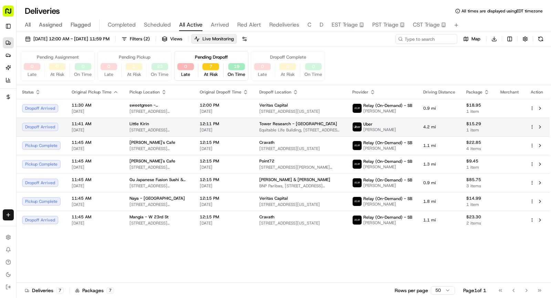
click at [116, 121] on span "11:41 AM" at bounding box center [95, 124] width 47 height 6
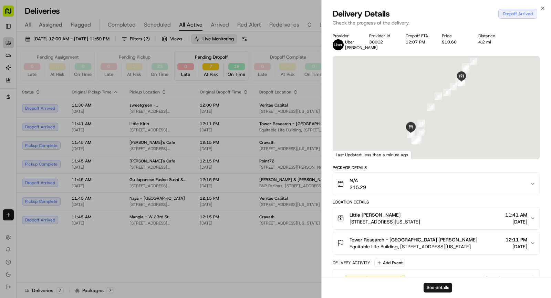
scroll to position [149, 0]
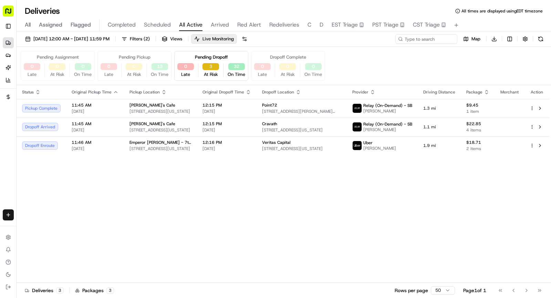
click at [211, 69] on button "3" at bounding box center [210, 66] width 17 height 7
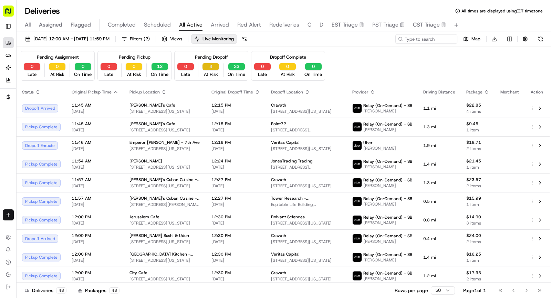
click at [211, 69] on button "3" at bounding box center [210, 66] width 17 height 7
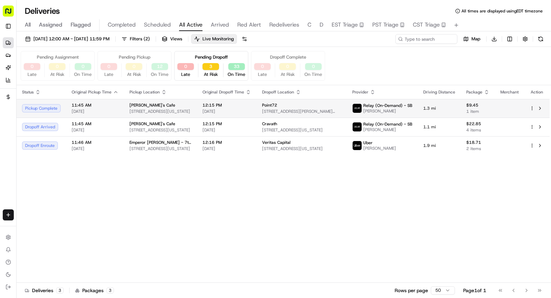
click at [190, 103] on div "Ana's Cafe" at bounding box center [160, 105] width 62 height 6
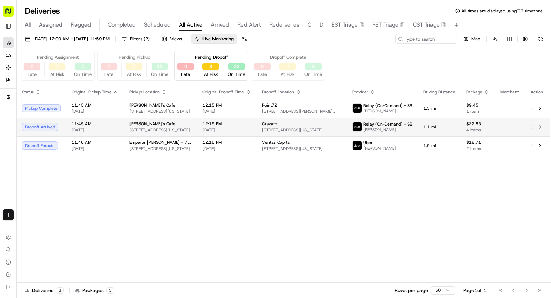
click at [146, 129] on span "38 W 38th St, New York, NY 10018, USA" at bounding box center [160, 130] width 62 height 6
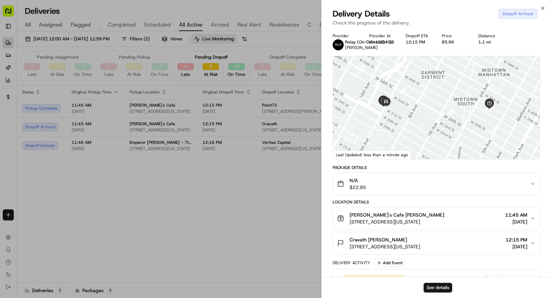
scroll to position [225, 0]
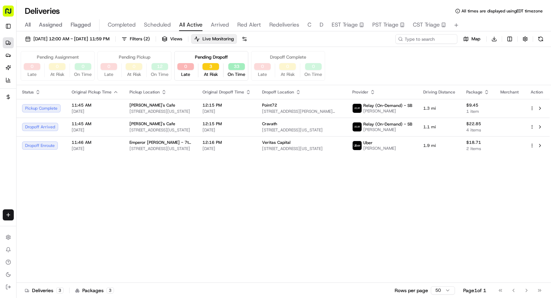
click at [150, 21] on span "Scheduled" at bounding box center [157, 25] width 27 height 8
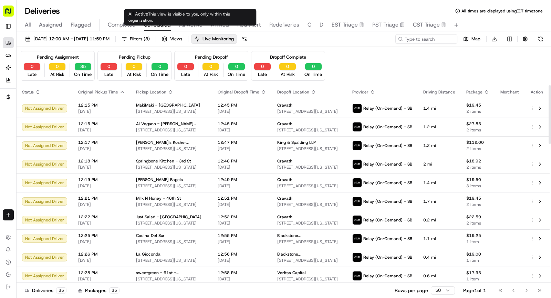
click at [191, 22] on span "All Active" at bounding box center [190, 25] width 23 height 8
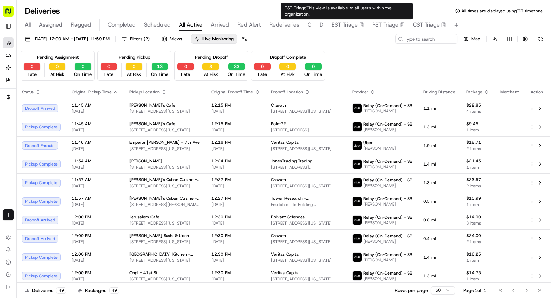
click at [346, 25] on span "EST Triage" at bounding box center [345, 25] width 26 height 8
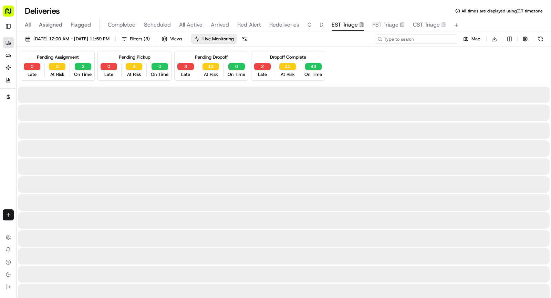
click at [410, 42] on input at bounding box center [416, 39] width 83 height 10
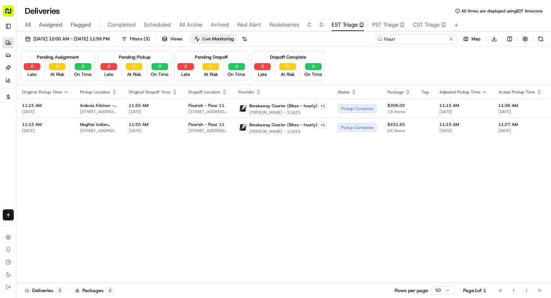
type input "Flouri"
click at [208, 26] on div "All Assigned Flagged Completed Scheduled All Active Arrived Red Alert Redeliver…" at bounding box center [284, 25] width 534 height 12
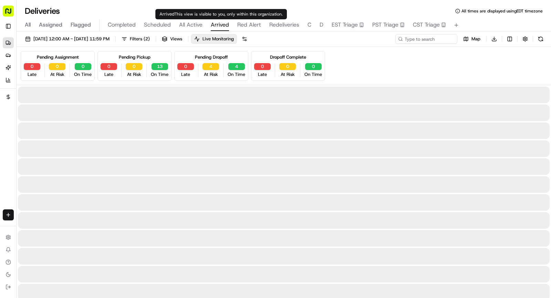
click at [214, 28] on span "Arrived" at bounding box center [220, 25] width 18 height 8
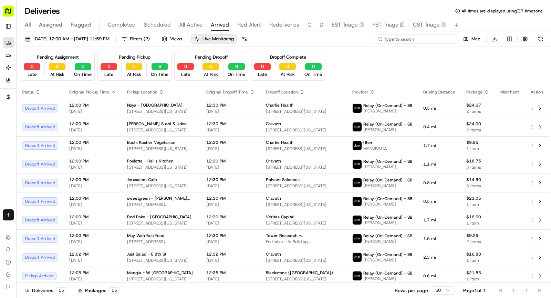
click at [420, 40] on input at bounding box center [416, 39] width 83 height 10
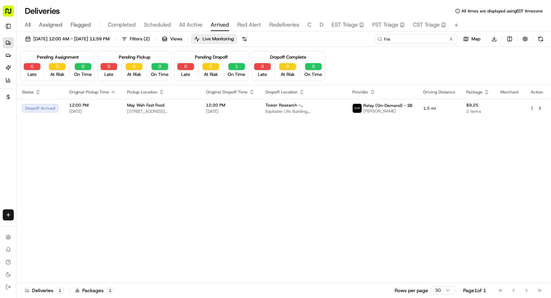
type input "Fre"
click at [206, 121] on div "Status Original Pickup Time Pickup Location Original Dropoff Time Dropoff Locat…" at bounding box center [283, 183] width 533 height 197
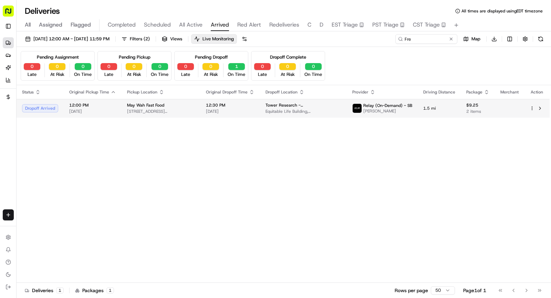
click at [206, 105] on span "12:30 PM" at bounding box center [230, 105] width 49 height 6
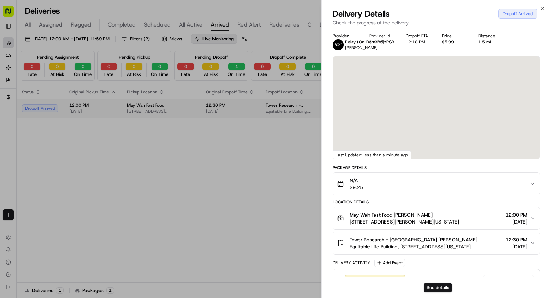
scroll to position [144, 0]
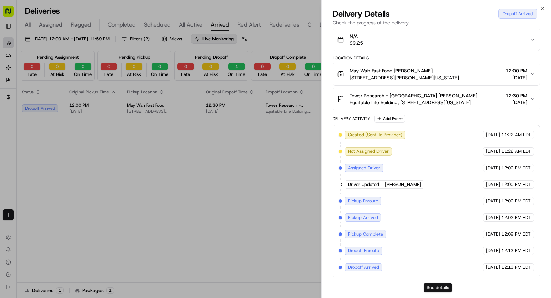
click at [433, 287] on button "See details" at bounding box center [438, 287] width 29 height 10
drag, startPoint x: 257, startPoint y: 117, endPoint x: 403, endPoint y: 59, distance: 157.7
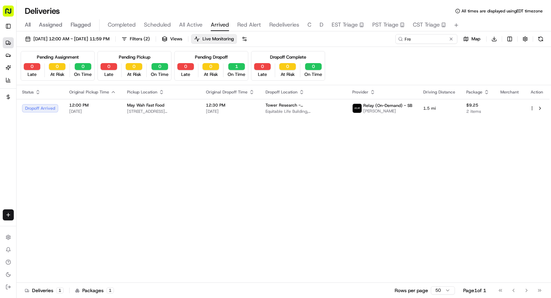
click at [454, 40] on button at bounding box center [451, 38] width 7 height 7
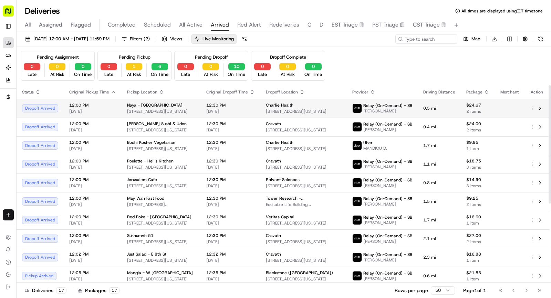
click at [176, 112] on span "83 University Pl, New York, NY 10003, USA" at bounding box center [161, 111] width 68 height 6
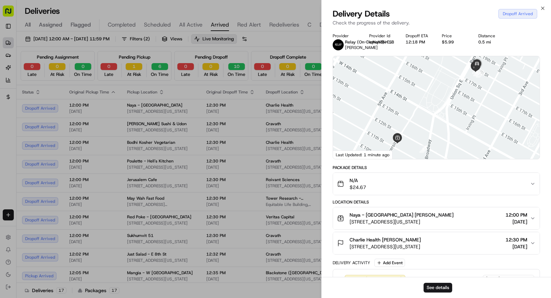
scroll to position [144, 0]
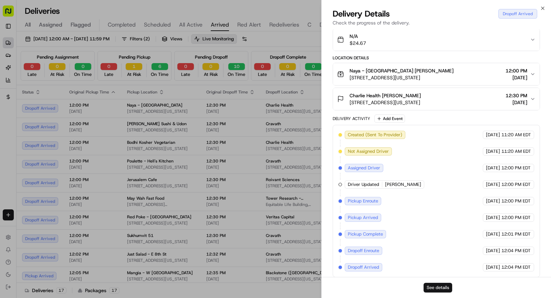
click at [437, 289] on button "See details" at bounding box center [438, 287] width 29 height 10
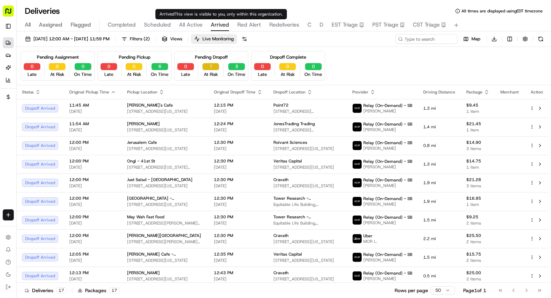
click at [212, 64] on button "7" at bounding box center [210, 66] width 17 height 7
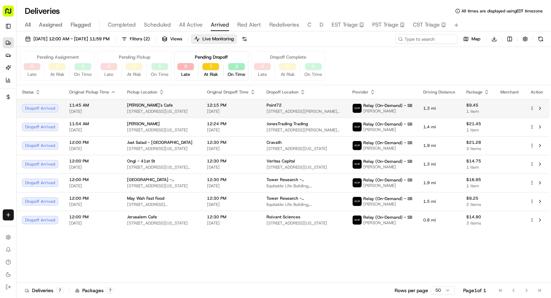
click at [144, 101] on td "Ana's Cafe 38 W 38th St, New York, NY 10018, USA" at bounding box center [162, 108] width 80 height 19
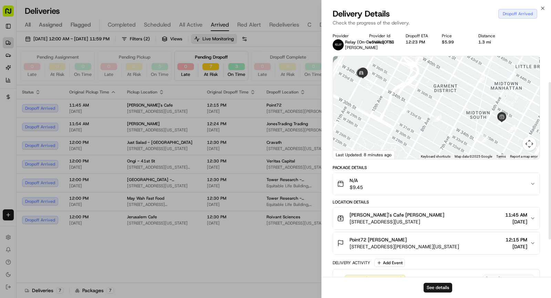
scroll to position [144, 0]
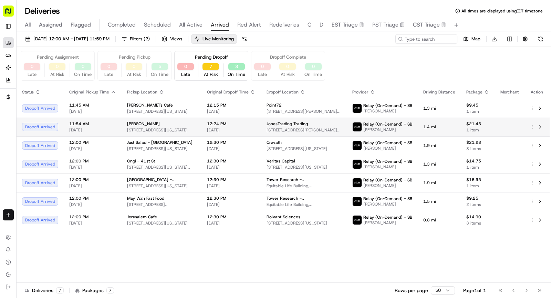
click at [167, 127] on span "83 Bayard St, New York, NY 10013, USA" at bounding box center [161, 130] width 69 height 6
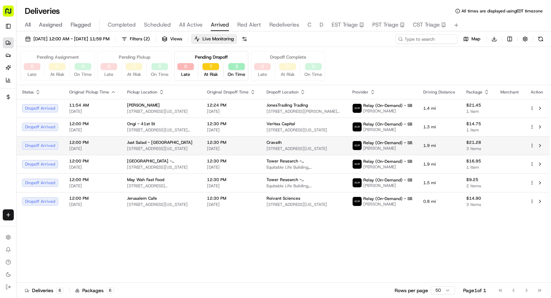
click at [153, 140] on span "Just Salad - Midtown East" at bounding box center [159, 142] width 65 height 6
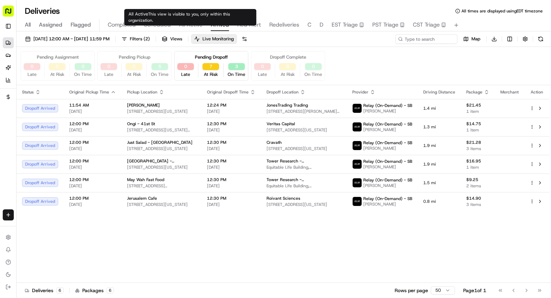
click at [177, 26] on div "All Assigned Flagged Completed Scheduled All Active Arrived Red Alert Redeliver…" at bounding box center [284, 25] width 534 height 12
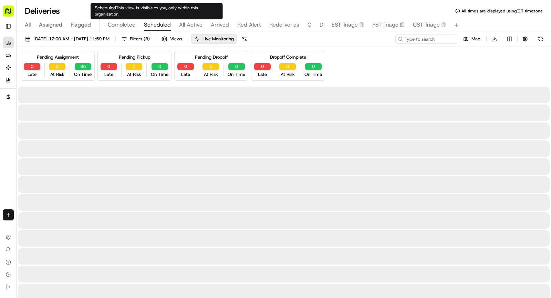
click at [164, 26] on span "Scheduled" at bounding box center [157, 25] width 27 height 8
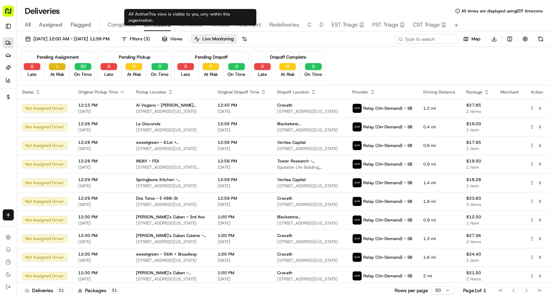
click at [56, 66] on button "1" at bounding box center [57, 66] width 17 height 7
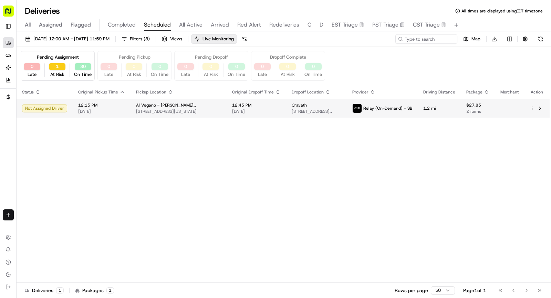
click at [164, 114] on td "Al Vegano - Murray Hill 156 E 33rd St, New York, NY 10016, USA" at bounding box center [179, 108] width 96 height 19
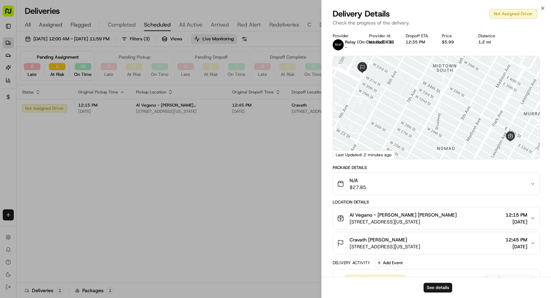
scroll to position [111, 0]
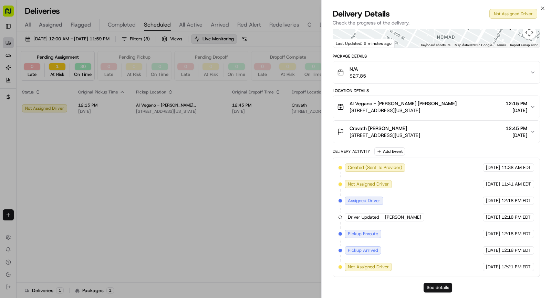
click at [446, 285] on button "See details" at bounding box center [438, 287] width 29 height 10
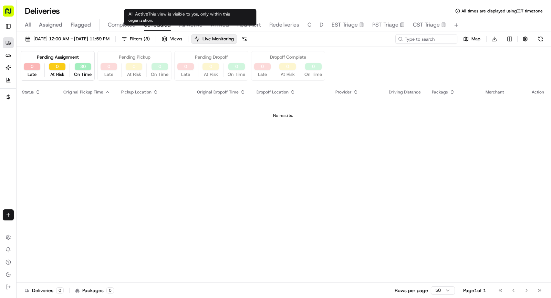
click at [189, 24] on span "All Active" at bounding box center [190, 25] width 23 height 8
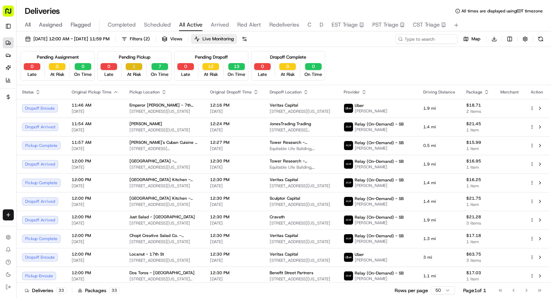
click at [133, 67] on button "1" at bounding box center [134, 66] width 17 height 7
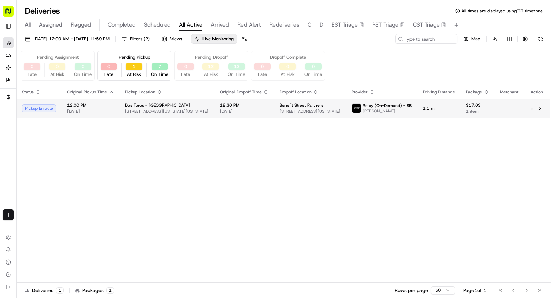
click at [131, 107] on div "Dos Toros - Penn Station 1 Pennsylvania Plaza, New York, NY 10119, USA" at bounding box center [167, 108] width 84 height 12
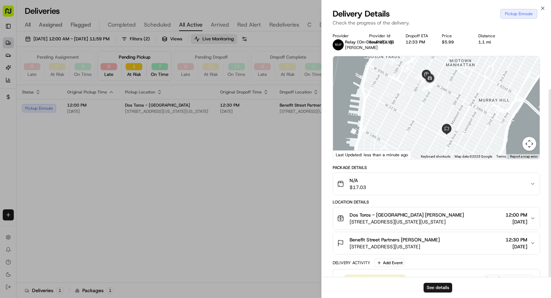
scroll to position [79, 0]
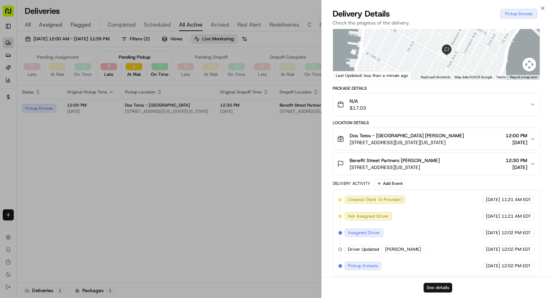
click at [437, 288] on button "See details" at bounding box center [438, 287] width 29 height 10
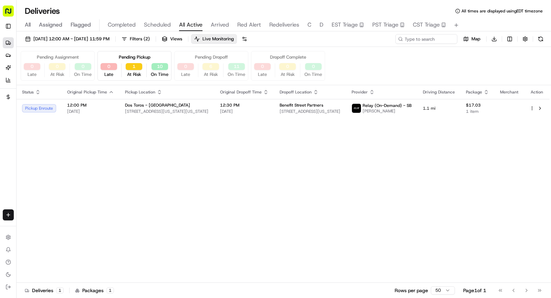
click at [222, 27] on span "Arrived" at bounding box center [220, 25] width 18 height 8
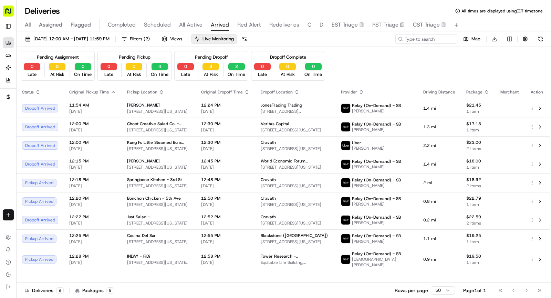
click at [190, 27] on span "All Active" at bounding box center [190, 25] width 23 height 8
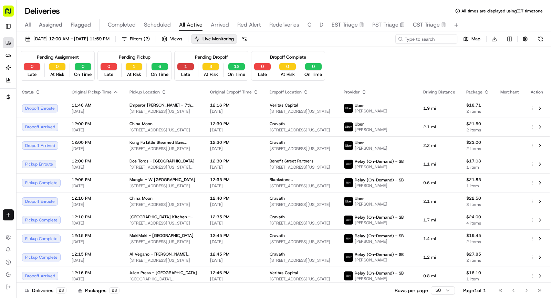
click at [187, 64] on button "1" at bounding box center [185, 66] width 17 height 7
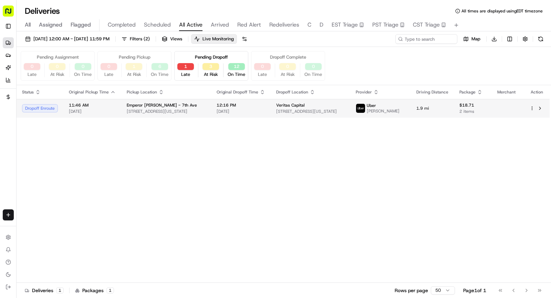
click at [180, 110] on span "293 7th Ave, New York, NY 10001, USA" at bounding box center [166, 111] width 79 height 6
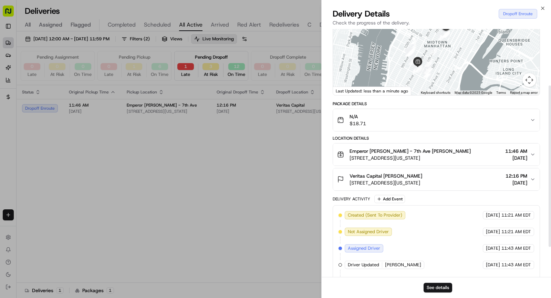
scroll to position [3, 0]
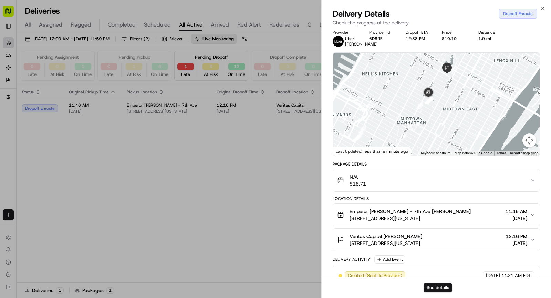
drag, startPoint x: 453, startPoint y: 105, endPoint x: 400, endPoint y: 160, distance: 77.0
click at [400, 155] on div "← Move left → Move right ↑ Move up ↓ Move down + Zoom in - Zoom out Home Jump l…" at bounding box center [436, 104] width 207 height 103
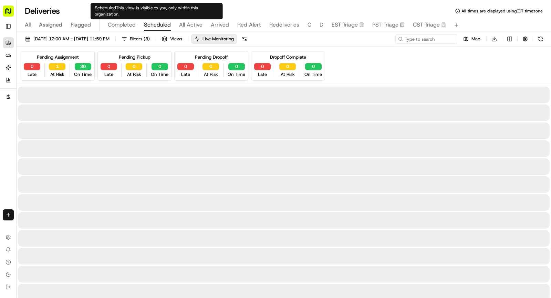
click at [155, 22] on span "Scheduled" at bounding box center [157, 25] width 27 height 8
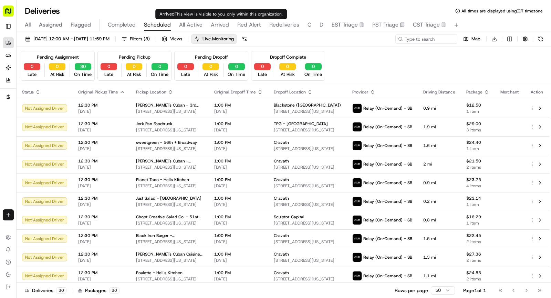
click at [218, 24] on span "Arrived" at bounding box center [220, 25] width 18 height 8
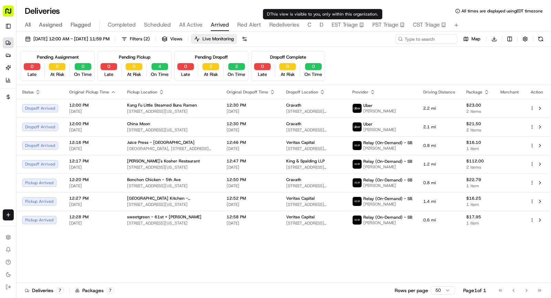
type input "D.E."
click at [320, 26] on span "D" at bounding box center [322, 25] width 4 height 8
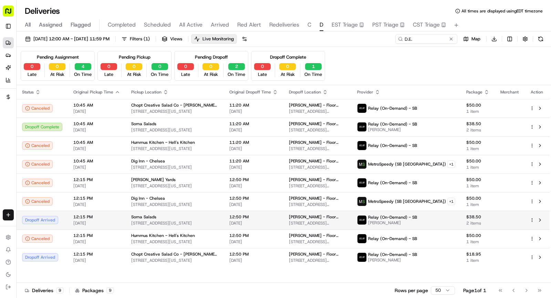
click at [115, 214] on span "12:15 PM" at bounding box center [96, 217] width 47 height 6
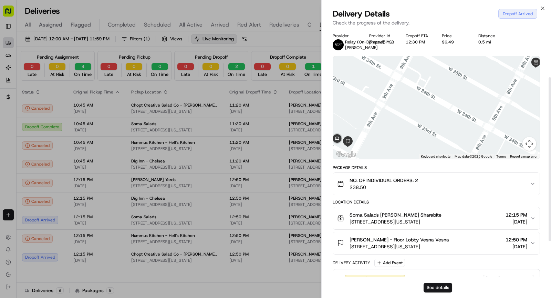
scroll to position [128, 0]
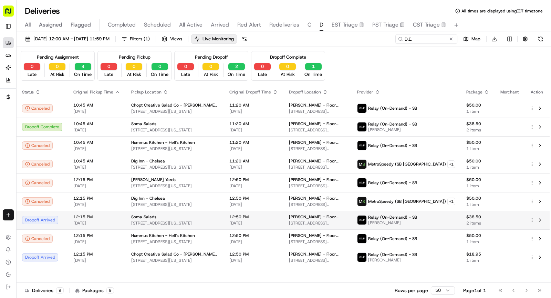
click at [207, 221] on span "520 8th Ave, New York, NY 10018, USA" at bounding box center [174, 223] width 87 height 6
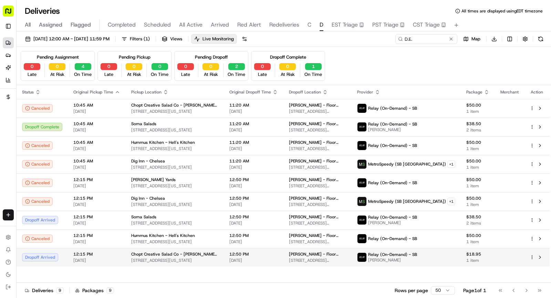
click at [113, 258] on span "08/21/2025" at bounding box center [96, 260] width 47 height 6
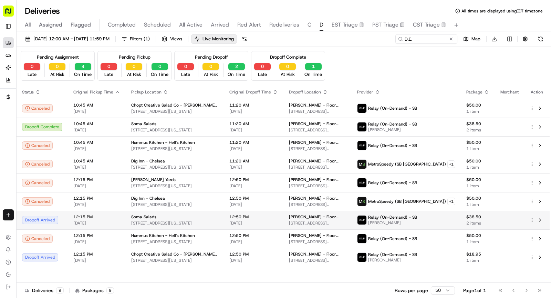
click at [101, 214] on span "12:15 PM" at bounding box center [96, 217] width 47 height 6
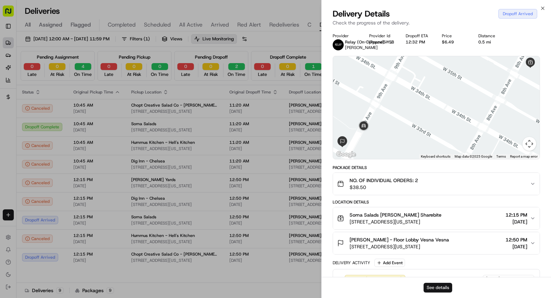
click at [434, 291] on button "See details" at bounding box center [438, 287] width 29 height 10
click at [156, 253] on span "Chopt Creative Salad Co - Hudson Yards" at bounding box center [174, 254] width 87 height 6
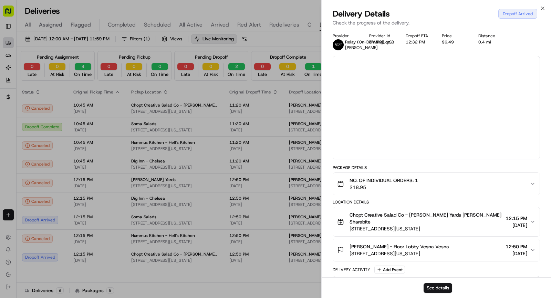
drag, startPoint x: 156, startPoint y: 253, endPoint x: 142, endPoint y: 0, distance: 253.1
click at [107, 264] on div at bounding box center [275, 149] width 551 height 298
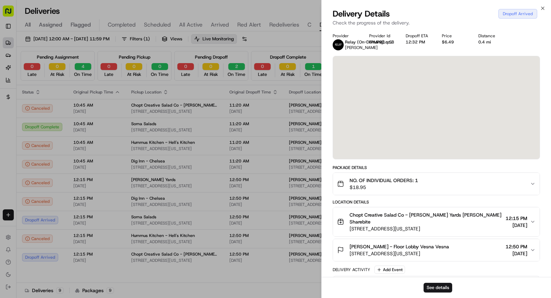
click at [278, 270] on div "Status Original Pickup Time Pickup Location Original Dropoff Time Dropoff Locat…" at bounding box center [283, 183] width 533 height 197
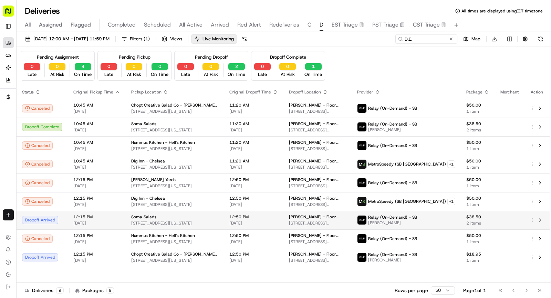
click at [156, 218] on div "Soma Salads" at bounding box center [174, 217] width 87 height 6
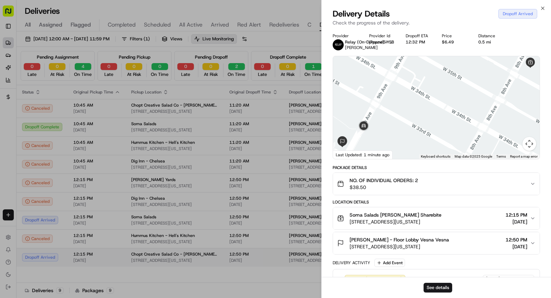
click at [126, 254] on td "Chopt Creative Salad Co - Hudson Yards 410 10th Ave, New York, NY 10001, USA" at bounding box center [175, 257] width 98 height 19
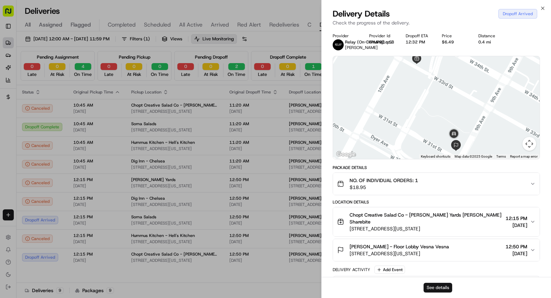
click at [434, 290] on button "See details" at bounding box center [438, 287] width 29 height 10
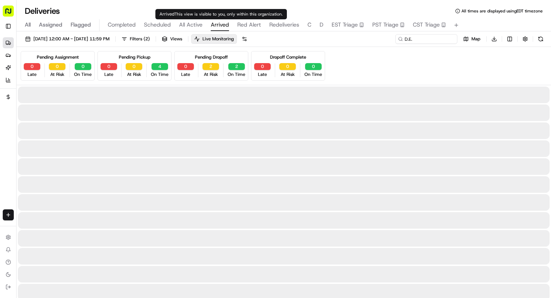
click at [216, 24] on span "Arrived" at bounding box center [220, 25] width 18 height 8
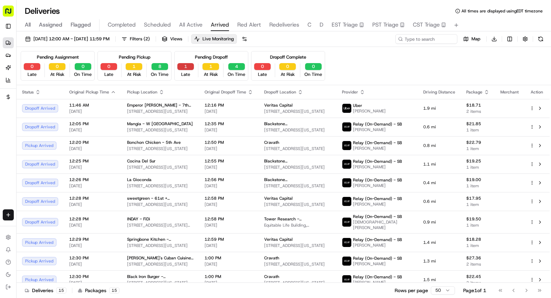
click at [184, 63] on button "1" at bounding box center [185, 66] width 17 height 7
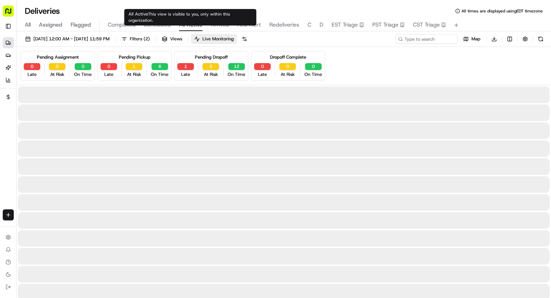
click at [192, 26] on span "All Active" at bounding box center [190, 25] width 23 height 8
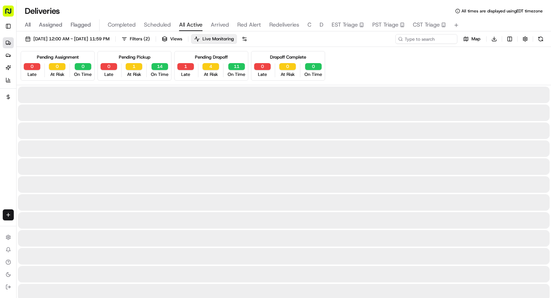
click at [161, 24] on span "Scheduled" at bounding box center [157, 25] width 27 height 8
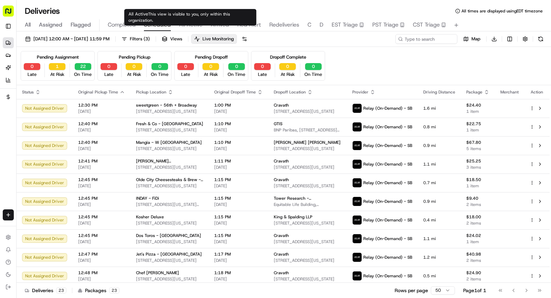
click at [190, 22] on span "All Active" at bounding box center [190, 25] width 23 height 8
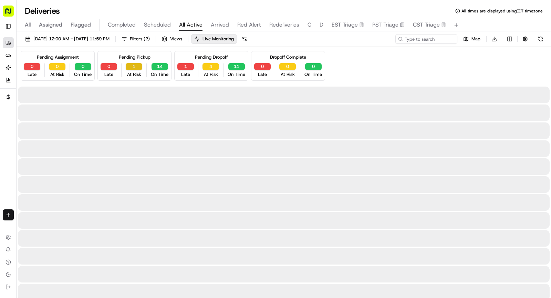
click at [132, 68] on button "1" at bounding box center [134, 66] width 17 height 7
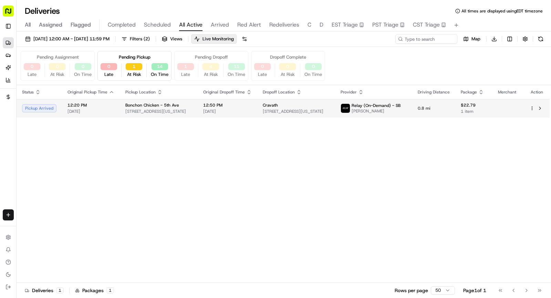
click at [111, 107] on span "12:20 PM" at bounding box center [90, 105] width 47 height 6
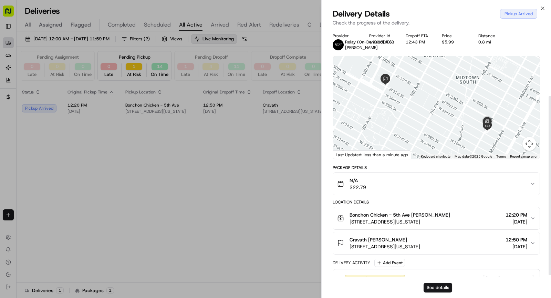
scroll to position [95, 0]
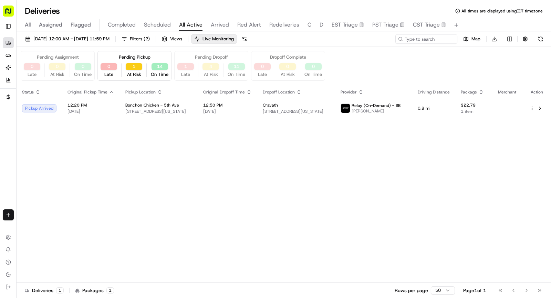
click at [225, 24] on span "Arrived" at bounding box center [220, 25] width 18 height 8
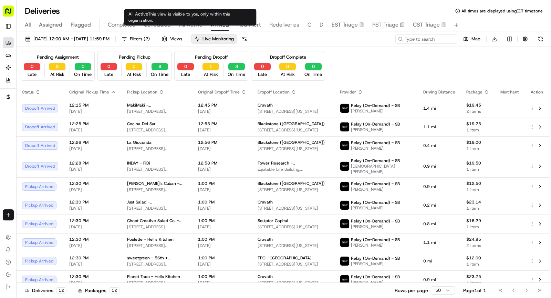
click at [196, 19] on body "Sharebite rachell@sharebite.com Toggle Sidebar Deliveries Providers Nash AI Ana…" at bounding box center [275, 149] width 551 height 298
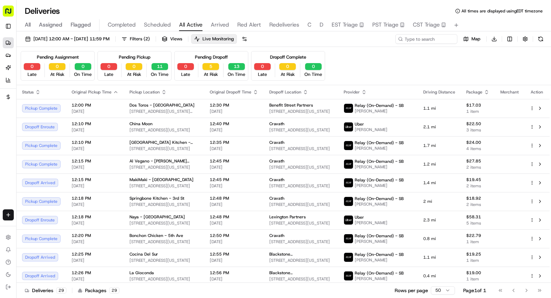
click at [177, 0] on div "Deliveries All times are displayed using EDT timezone All Assigned Flagged Comp…" at bounding box center [284, 149] width 534 height 298
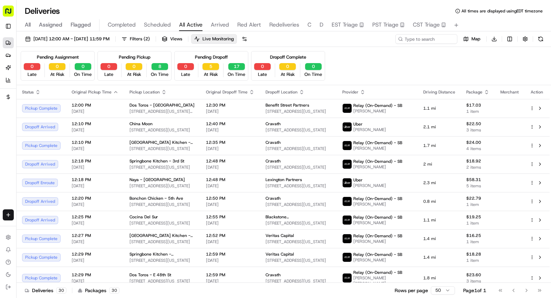
click at [213, 22] on span "Arrived" at bounding box center [220, 25] width 18 height 8
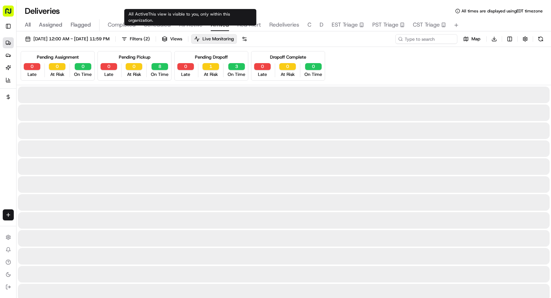
click at [213, 22] on span "Arrived" at bounding box center [220, 25] width 18 height 8
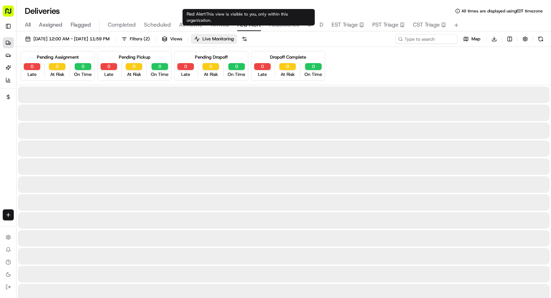
click at [243, 23] on span "Red Alert" at bounding box center [249, 25] width 24 height 8
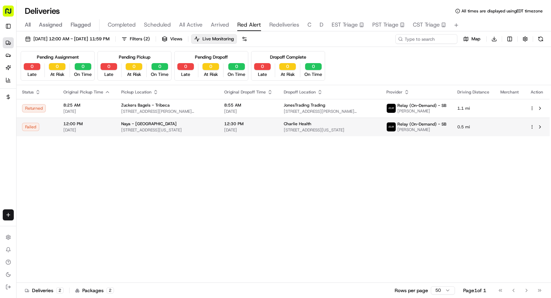
click at [118, 121] on td "Naya - Union Square 83 University Pl, New York, NY 10003, USA" at bounding box center [167, 126] width 103 height 19
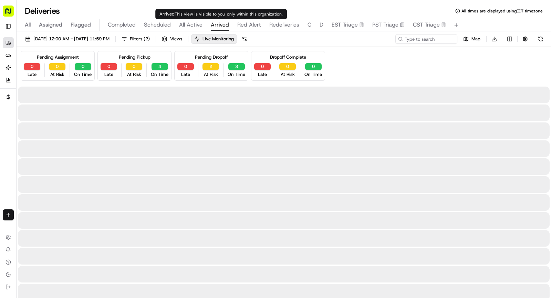
click at [220, 24] on span "Arrived" at bounding box center [220, 25] width 18 height 8
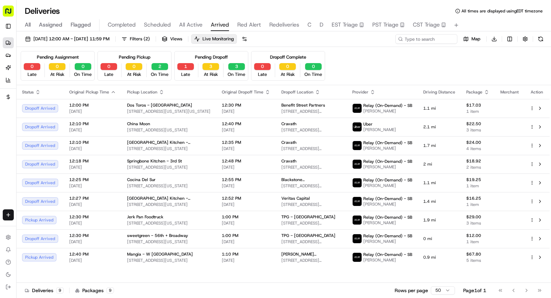
click at [24, 23] on div "All Assigned Flagged Completed Scheduled All Active Arrived Red Alert Redeliver…" at bounding box center [284, 25] width 534 height 12
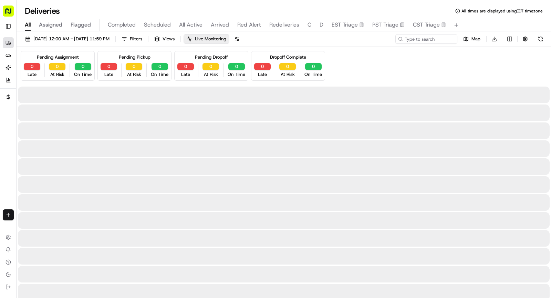
click at [27, 23] on span "All" at bounding box center [28, 25] width 6 height 8
click at [414, 38] on input at bounding box center [416, 39] width 83 height 10
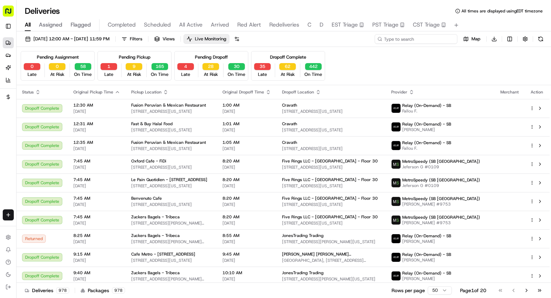
paste input "Eugene Gokhvat"
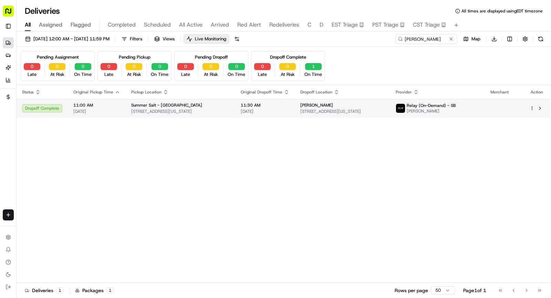
click at [183, 99] on td "Summer Salt - Flatiron 30 E 23rd St, New York, NY 10010, USA" at bounding box center [181, 108] width 110 height 19
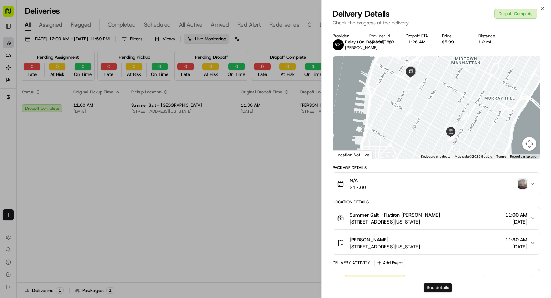
click at [439, 290] on button "See details" at bounding box center [438, 287] width 29 height 10
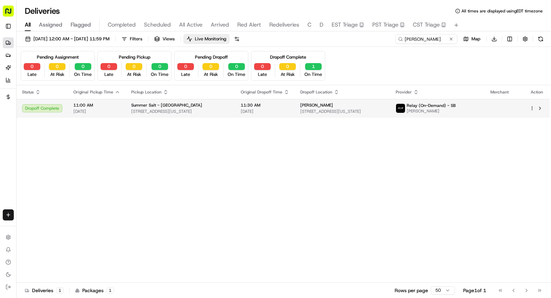
click at [271, 105] on span "11:30 AM" at bounding box center [265, 105] width 49 height 6
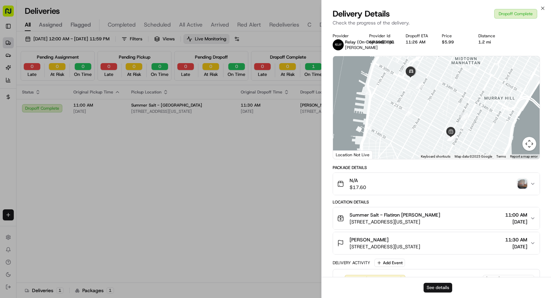
click at [433, 285] on button "See details" at bounding box center [438, 287] width 29 height 10
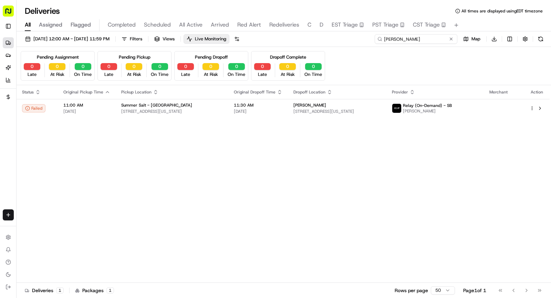
click at [428, 37] on input "Eugene Gokhvat" at bounding box center [416, 39] width 83 height 10
paste input "CGSH08182569878"
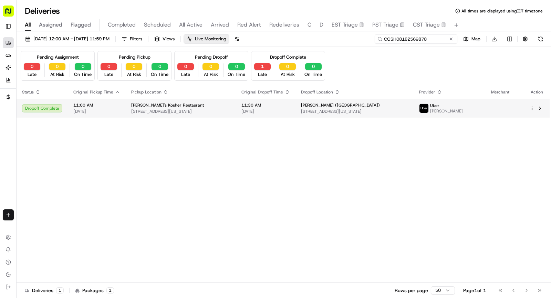
type input "CGSH08182569878"
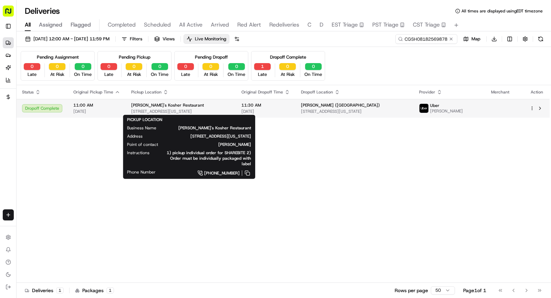
click at [196, 107] on div "Mendy's Kosher Restaurant" at bounding box center [180, 105] width 99 height 6
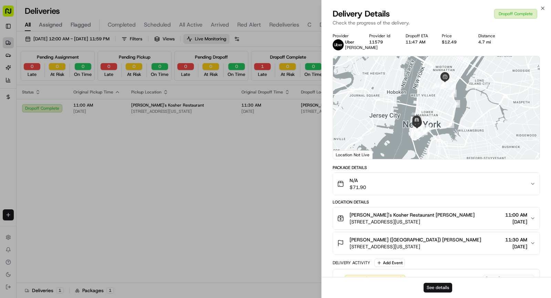
click at [442, 287] on button "See details" at bounding box center [438, 287] width 29 height 10
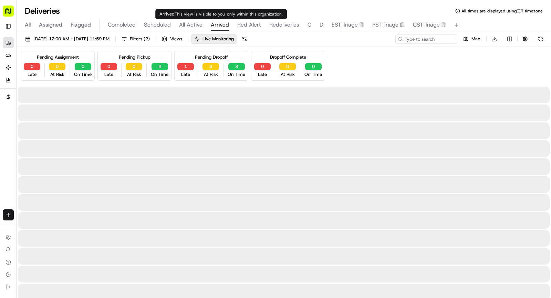
click at [215, 27] on span "Arrived" at bounding box center [220, 25] width 18 height 8
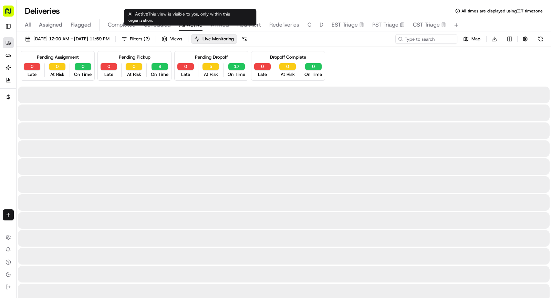
click at [192, 28] on span "All Active" at bounding box center [190, 25] width 23 height 8
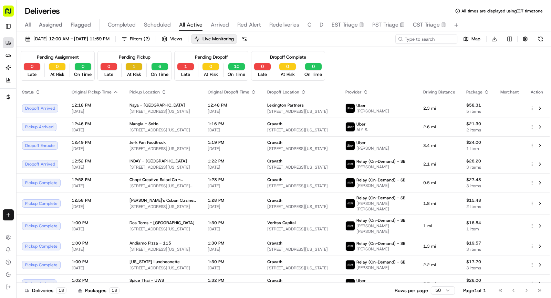
click at [134, 65] on button "1" at bounding box center [134, 66] width 17 height 7
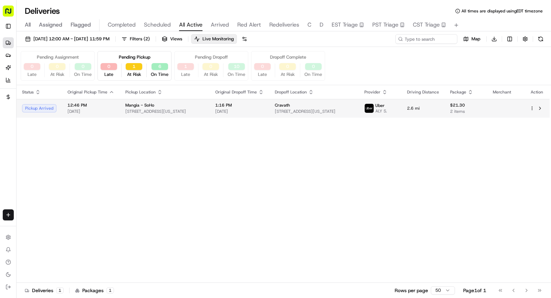
click at [204, 105] on div "Mangia - SoHo" at bounding box center [164, 105] width 79 height 6
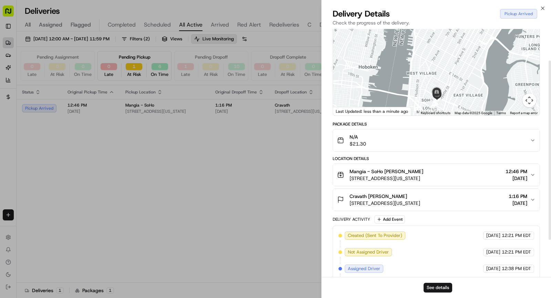
scroll to position [95, 0]
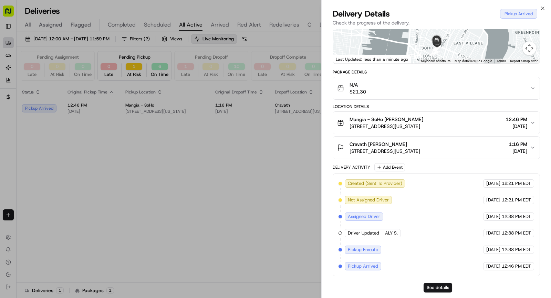
click at [391, 119] on span "Mangia - SoHo Denis Sharebite" at bounding box center [387, 119] width 74 height 7
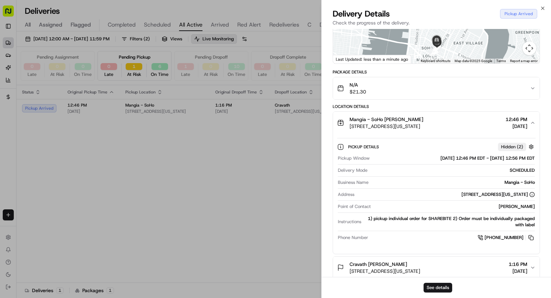
click at [391, 120] on span "Mangia - SoHo Denis Sharebite" at bounding box center [387, 119] width 74 height 7
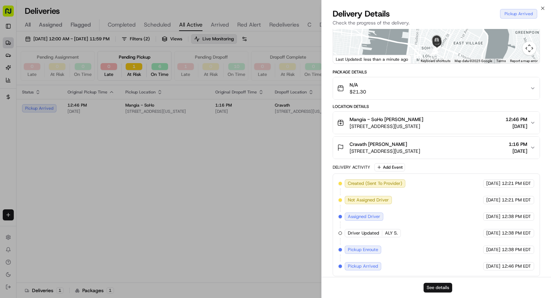
click at [436, 286] on button "See details" at bounding box center [438, 287] width 29 height 10
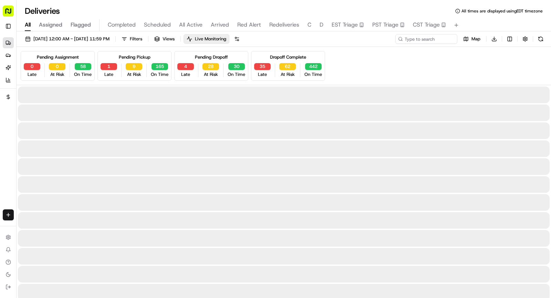
click at [27, 26] on span "All" at bounding box center [28, 25] width 6 height 8
click at [423, 40] on input at bounding box center [416, 39] width 83 height 10
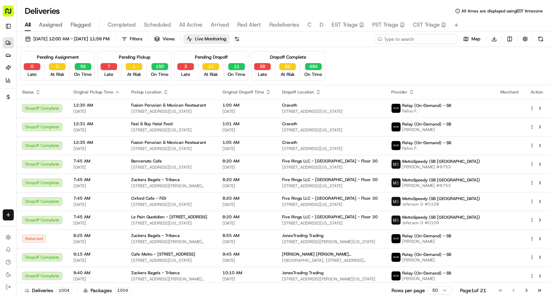
paste input "BCLP08212513998"
type input "BCLP08212513998"
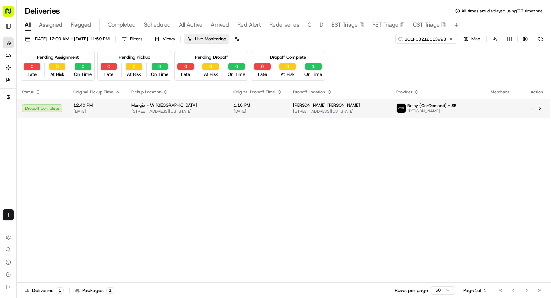
click at [212, 105] on div "Mangia - W 57th St" at bounding box center [176, 105] width 91 height 6
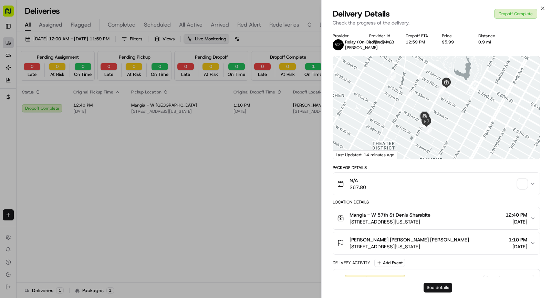
click at [430, 283] on button "See details" at bounding box center [438, 287] width 29 height 10
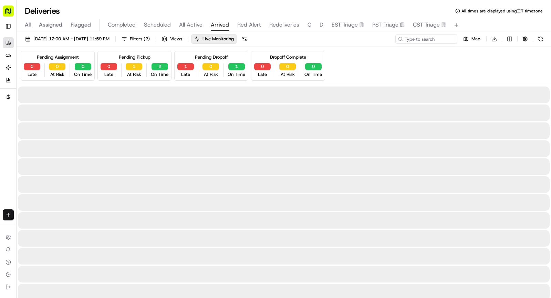
click at [216, 27] on span "Arrived" at bounding box center [220, 25] width 18 height 8
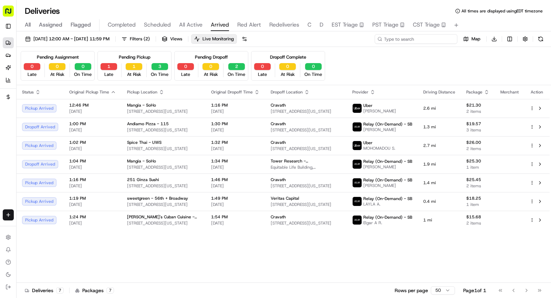
click at [412, 40] on input at bounding box center [416, 39] width 83 height 10
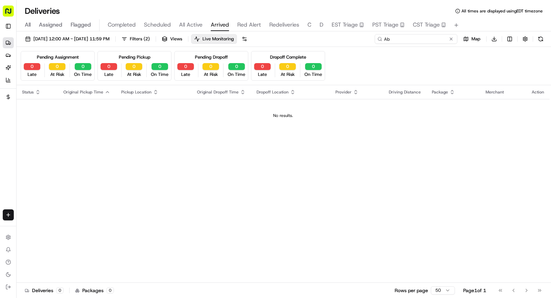
type input "A"
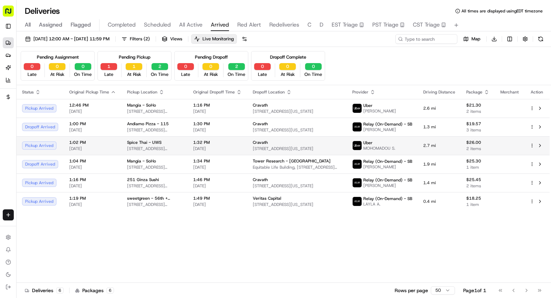
click at [181, 148] on span "435 Amsterdam Ave, New York, NY 10024, USA" at bounding box center [154, 149] width 55 height 6
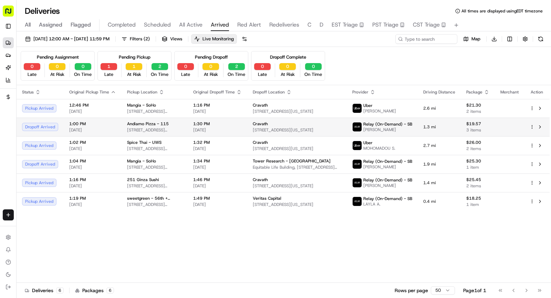
click at [242, 127] on span "08/21/2025" at bounding box center [217, 130] width 49 height 6
click at [242, 126] on div "1:30 PM 08/21/2025" at bounding box center [217, 127] width 49 height 12
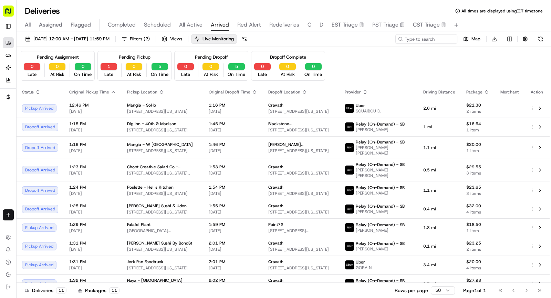
click at [105, 72] on span "Late" at bounding box center [108, 74] width 9 height 6
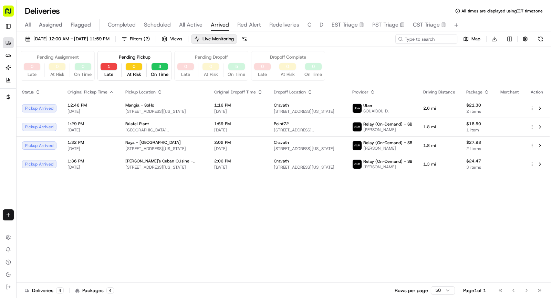
click at [106, 70] on div "1 Late" at bounding box center [109, 70] width 22 height 14
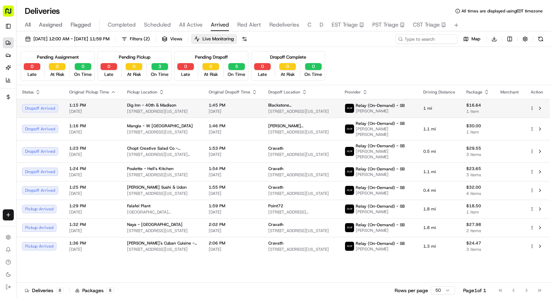
click at [178, 107] on div "Dig Inn - 40th & Madison 286 Madison Ave, New York, NY 10017, USA" at bounding box center [162, 108] width 71 height 12
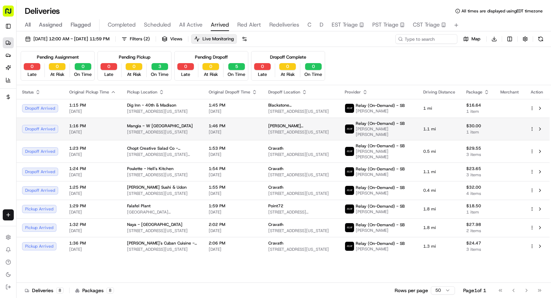
click at [177, 133] on td "Mangia - W 57th St 57 W 57th St, New York, NY 10019, USA" at bounding box center [163, 128] width 82 height 22
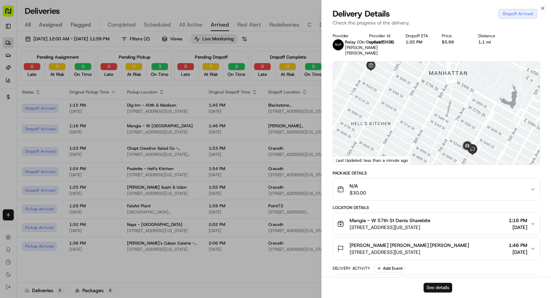
click at [438, 287] on button "See details" at bounding box center [438, 287] width 29 height 10
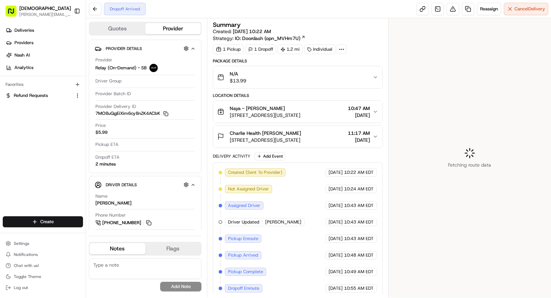
click at [340, 48] on icon at bounding box center [342, 49] width 6 height 6
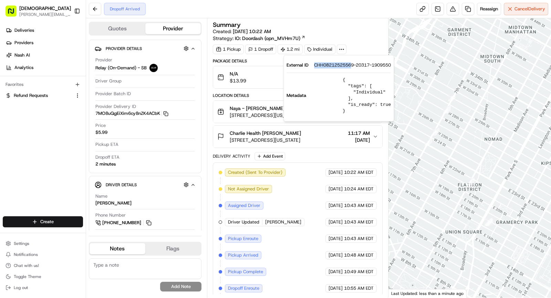
drag, startPoint x: 313, startPoint y: 64, endPoint x: 356, endPoint y: 66, distance: 42.7
click at [356, 66] on div "External ID CHH08212525569-20317-1909550" at bounding box center [339, 65] width 104 height 6
copy span "CHH08212525569"
click at [261, 108] on span "Naya - [PERSON_NAME]" at bounding box center [257, 108] width 55 height 7
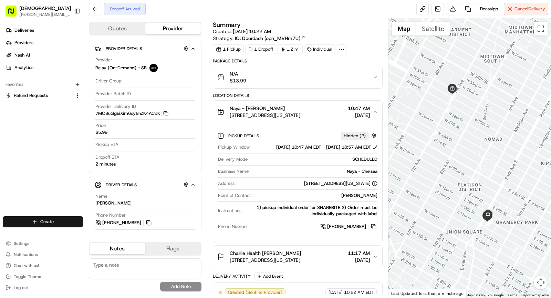
click at [364, 174] on div "Naya - Chelsea" at bounding box center [314, 171] width 126 height 6
copy div "Naya - Chelsea"
click at [285, 110] on div "Naya - [PERSON_NAME] [STREET_ADDRESS][US_STATE]" at bounding box center [265, 112] width 71 height 14
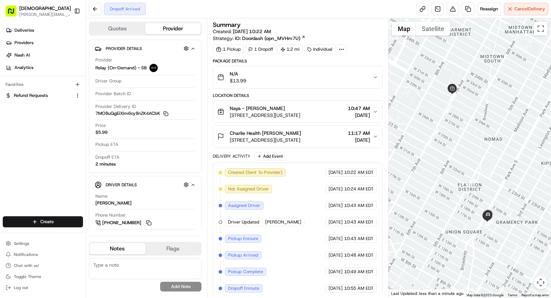
click at [328, 136] on div "Charlie Health [PERSON_NAME] [STREET_ADDRESS][US_STATE] 11:17 AM [DATE]" at bounding box center [294, 136] width 155 height 14
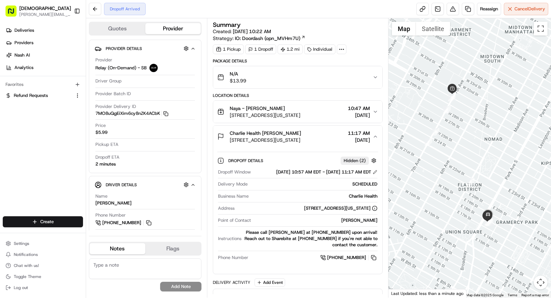
click at [368, 223] on div "[PERSON_NAME]" at bounding box center [316, 220] width 124 height 6
copy div "[PERSON_NAME]"
click at [332, 135] on div "Charlie Health [PERSON_NAME] [STREET_ADDRESS][US_STATE] 11:17 AM [DATE]" at bounding box center [294, 136] width 155 height 14
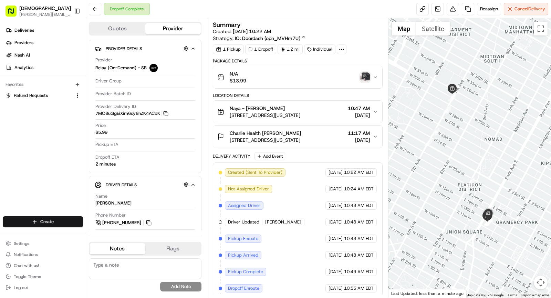
click at [368, 75] on img "button" at bounding box center [365, 77] width 10 height 10
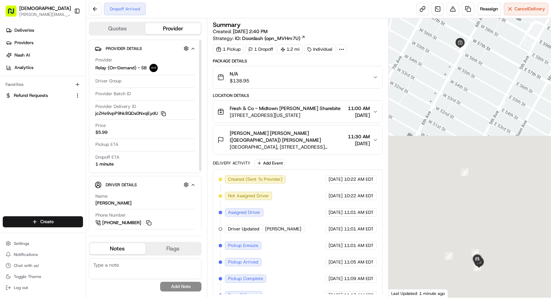
click at [165, 113] on icon "button" at bounding box center [163, 113] width 5 height 5
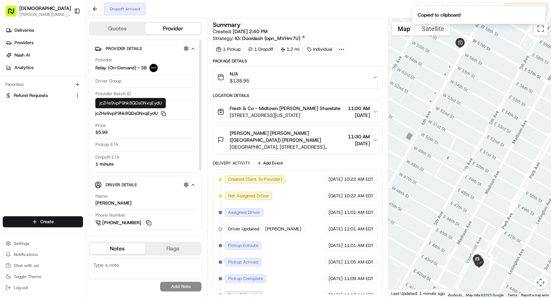
click at [280, 131] on span "[PERSON_NAME] [PERSON_NAME] ([GEOGRAPHIC_DATA]) [PERSON_NAME]" at bounding box center [287, 136] width 115 height 14
